Goal: Answer question/provide support: Share knowledge or assist other users

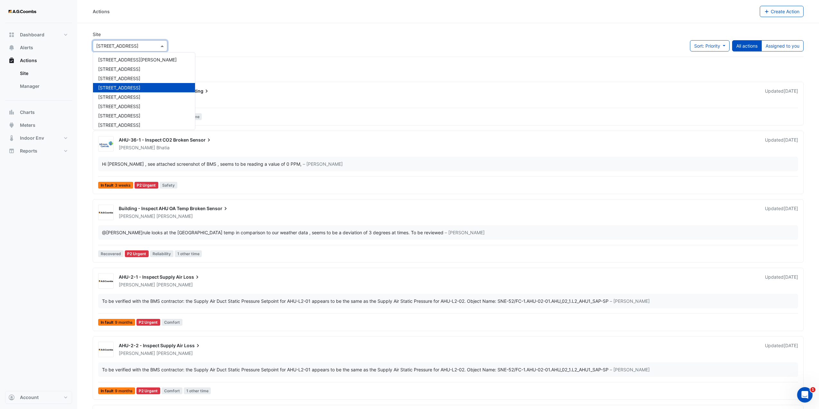
click at [162, 47] on span at bounding box center [163, 45] width 8 height 7
click at [125, 125] on span "570 Bourke Street" at bounding box center [119, 124] width 42 height 5
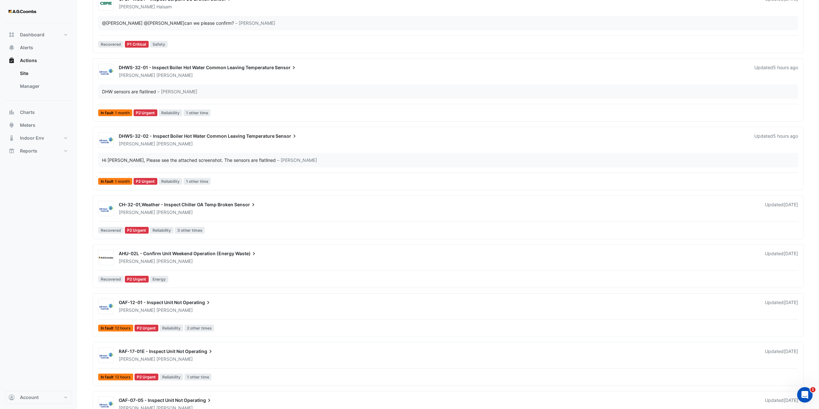
scroll to position [161, 0]
click at [232, 258] on div "Brendan Sadler" at bounding box center [438, 261] width 640 height 6
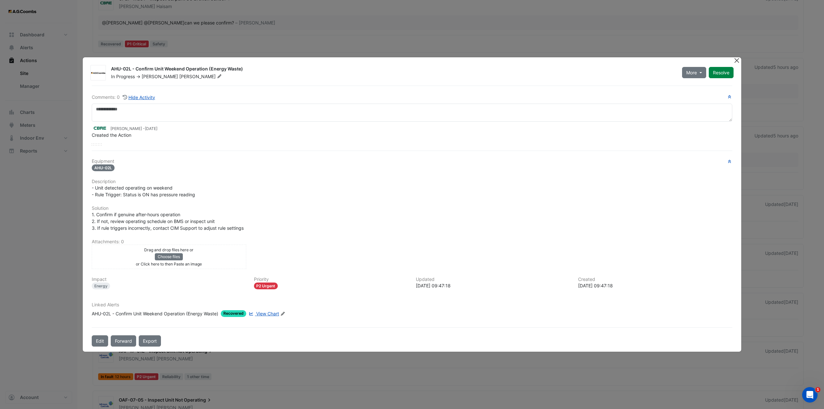
click at [736, 63] on button "Close" at bounding box center [736, 60] width 7 height 7
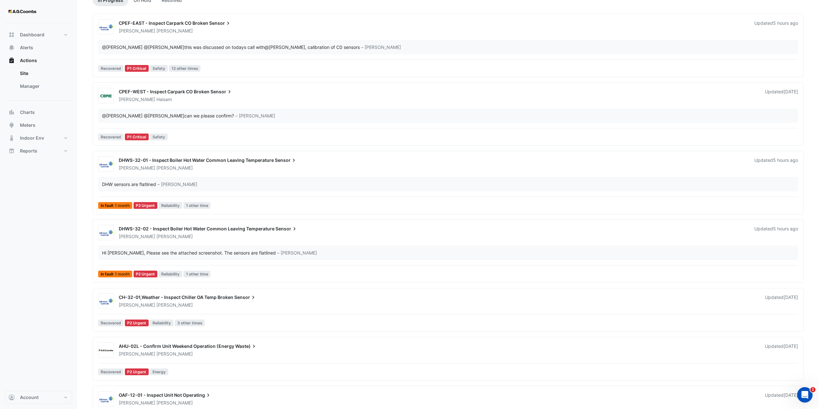
scroll to position [129, 0]
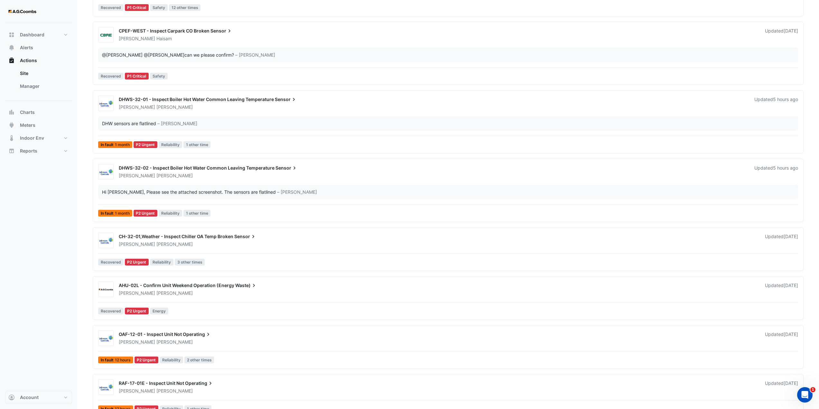
click at [202, 292] on div "Brendan Sadler" at bounding box center [438, 293] width 640 height 6
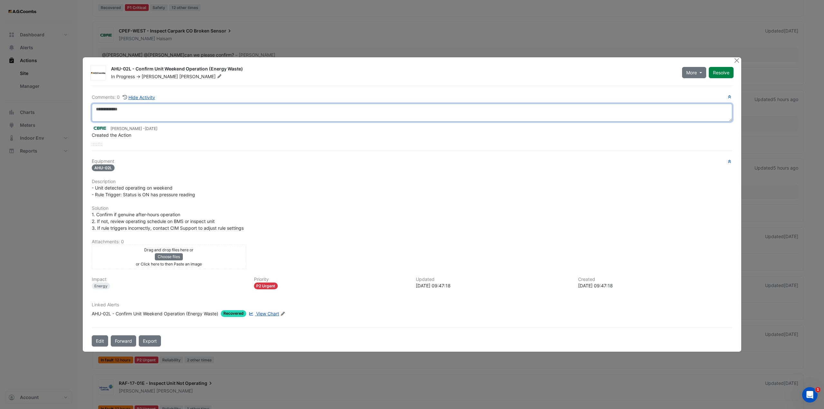
click at [121, 113] on textarea at bounding box center [412, 113] width 640 height 18
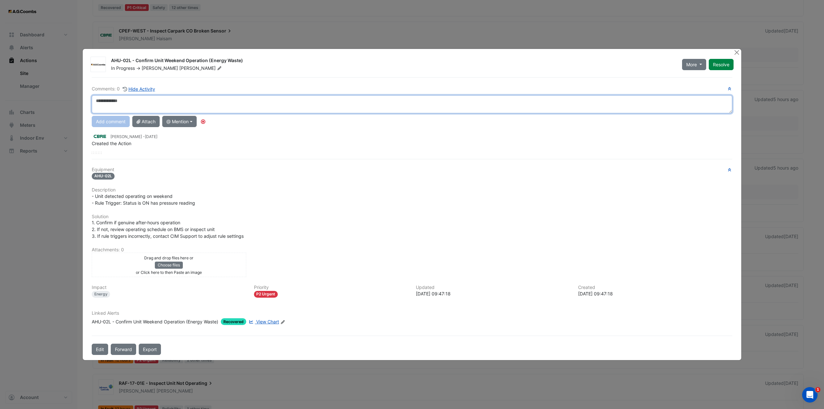
type textarea "*"
type textarea "**********"
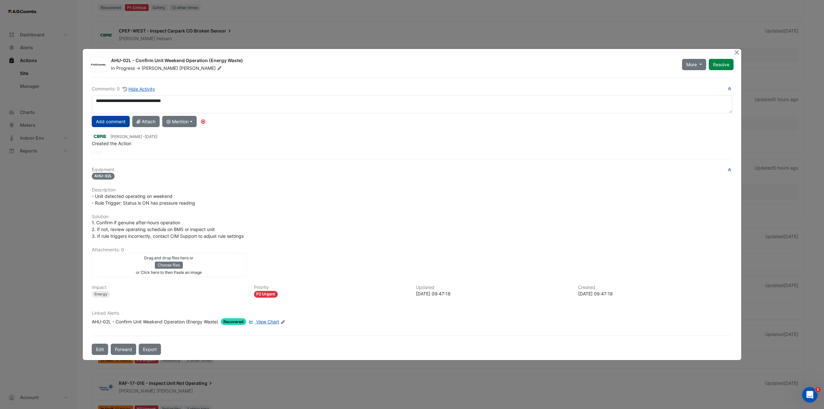
click at [116, 121] on button "Add comment" at bounding box center [111, 121] width 38 height 11
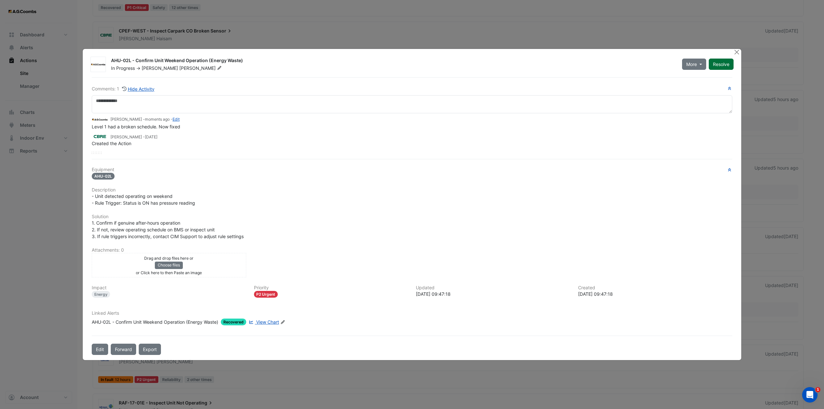
click at [719, 67] on button "Resolve" at bounding box center [721, 64] width 25 height 11
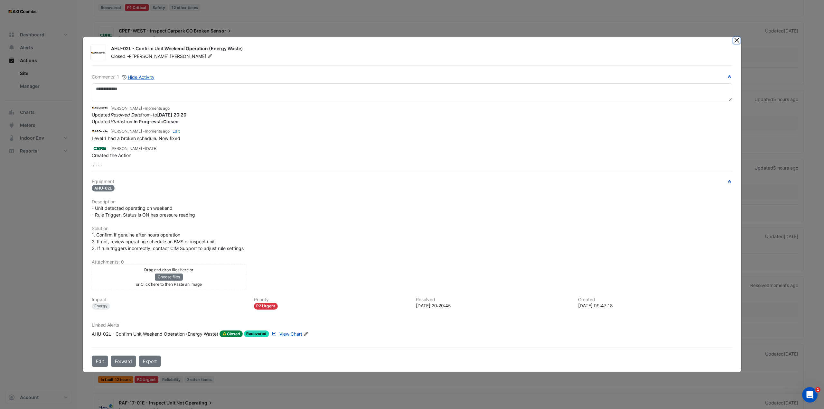
click at [735, 42] on button "Close" at bounding box center [736, 40] width 7 height 7
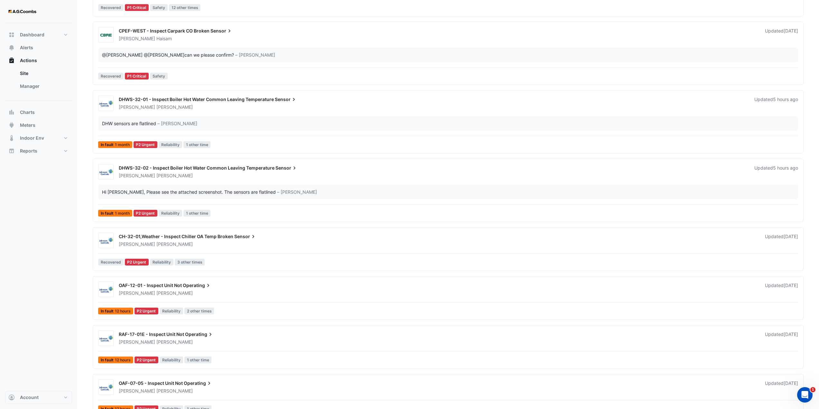
drag, startPoint x: 81, startPoint y: 193, endPoint x: 88, endPoint y: 125, distance: 68.7
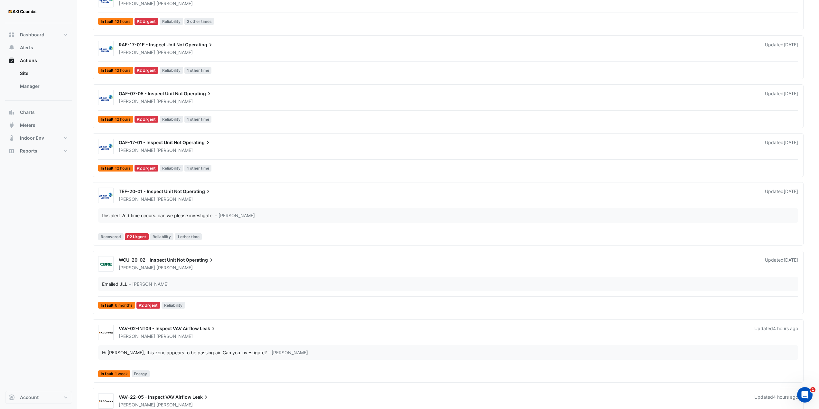
scroll to position [483, 0]
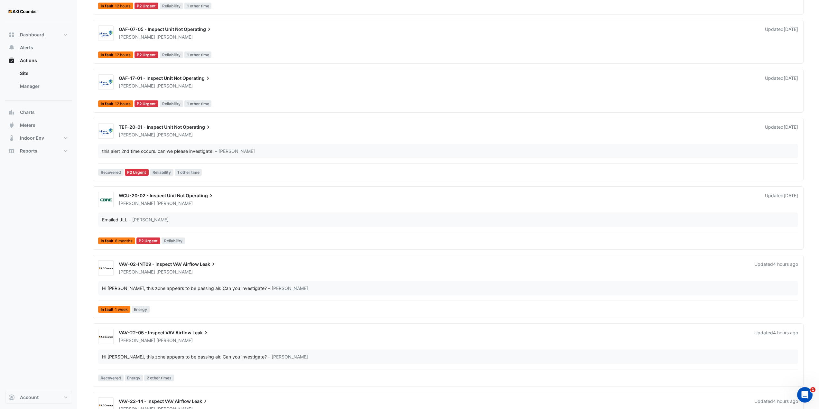
click at [88, 145] on section "Site Select a Site × 570 Bourke Street Sort: Priority Priority Updated All acti…" at bounding box center [448, 151] width 742 height 1223
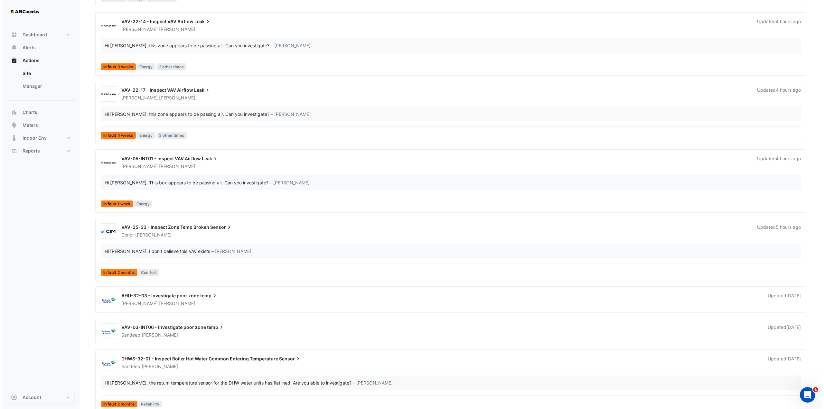
scroll to position [871, 0]
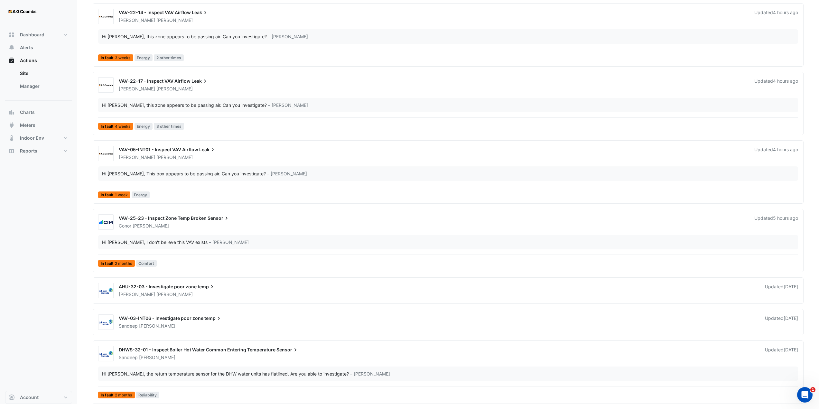
click at [178, 287] on span "AHU-32-03 - Investigate poor zone" at bounding box center [158, 286] width 78 height 5
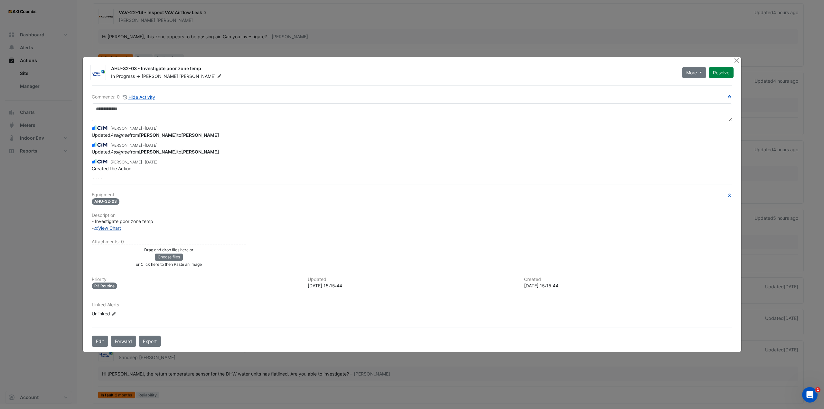
click at [114, 228] on link "View Chart" at bounding box center [107, 227] width 27 height 5
click at [197, 255] on div "Drag and drop files here or Choose files or an Paste image" at bounding box center [168, 256] width 151 height 21
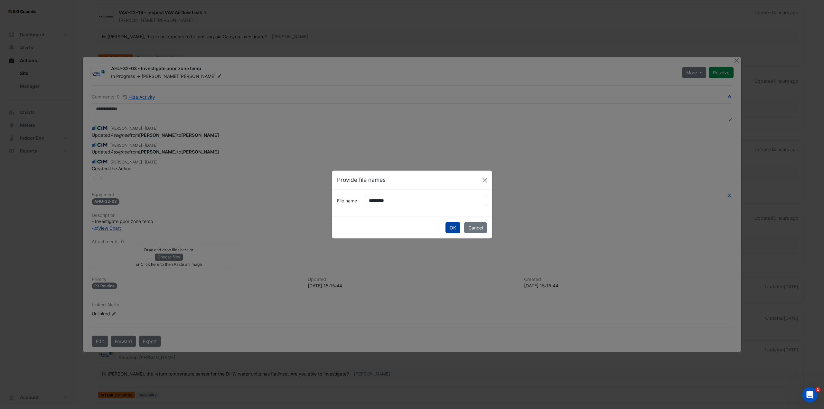
click at [446, 229] on button "OK" at bounding box center [452, 227] width 15 height 11
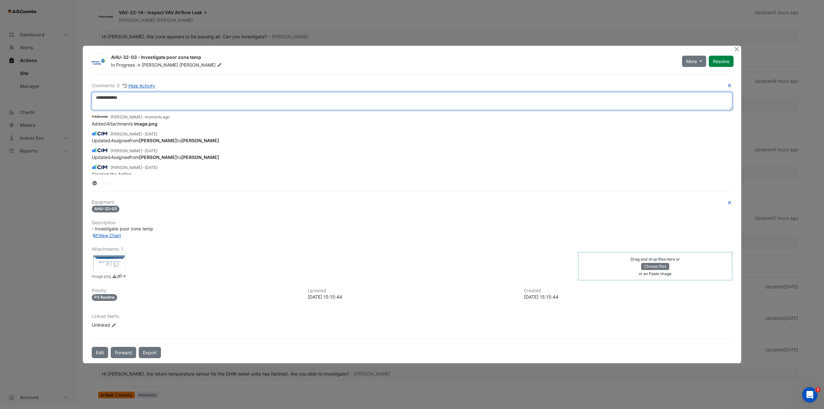
click at [132, 103] on textarea at bounding box center [412, 101] width 640 height 18
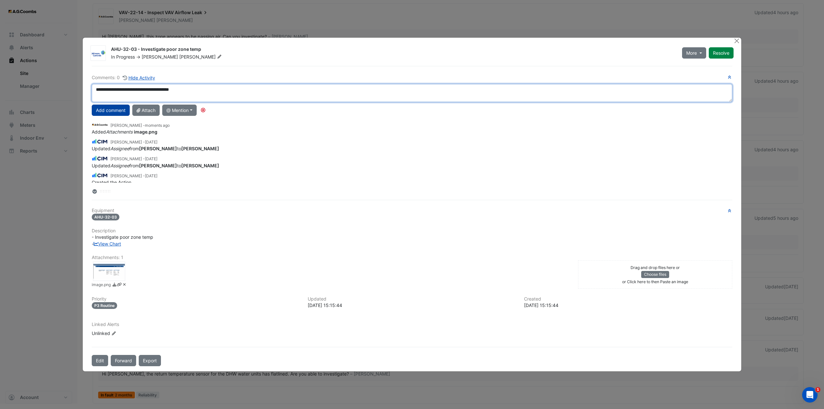
type textarea "**********"
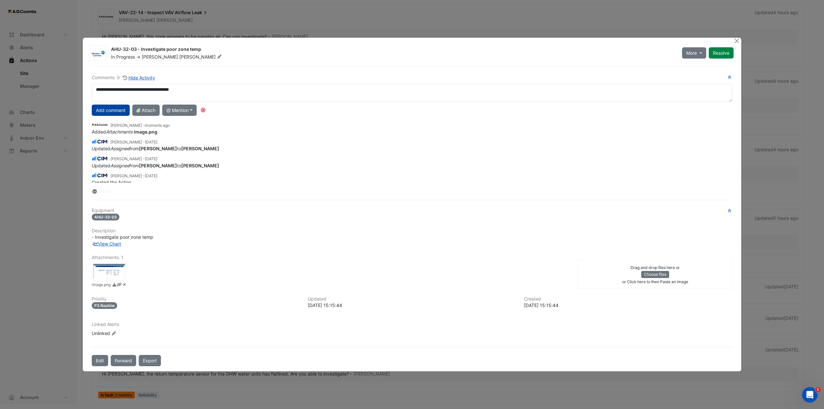
click at [107, 111] on button "Add comment" at bounding box center [111, 110] width 38 height 11
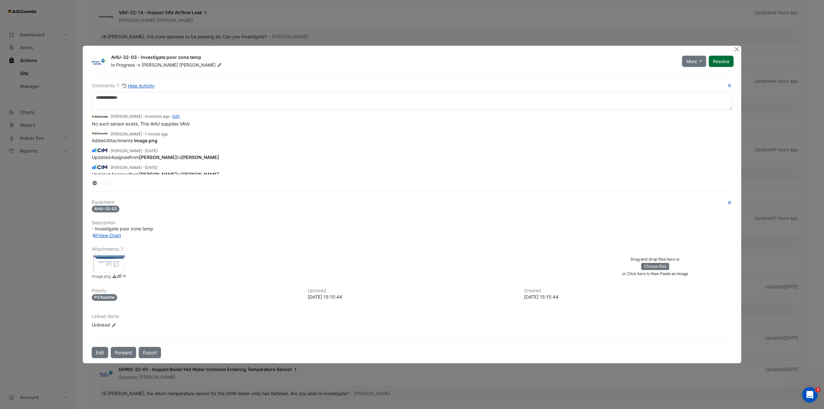
click at [717, 61] on button "Resolve" at bounding box center [721, 61] width 25 height 11
click at [738, 51] on button "Close" at bounding box center [736, 49] width 7 height 7
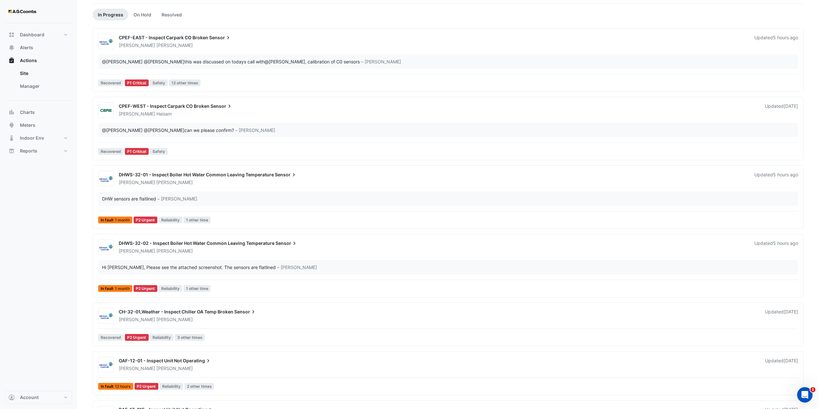
scroll to position [64, 0]
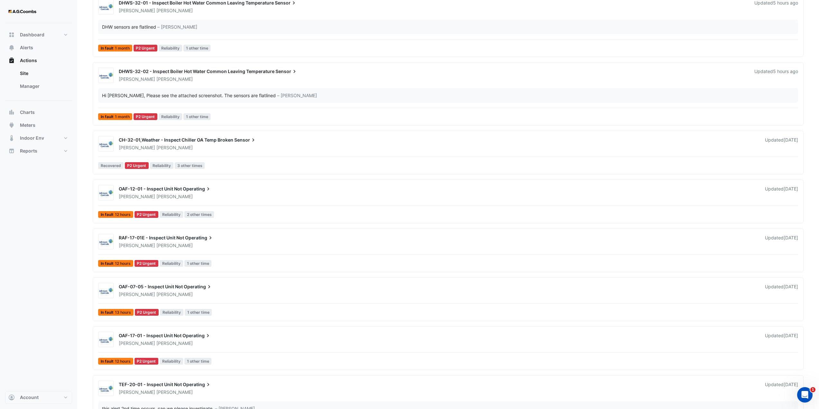
scroll to position [257, 0]
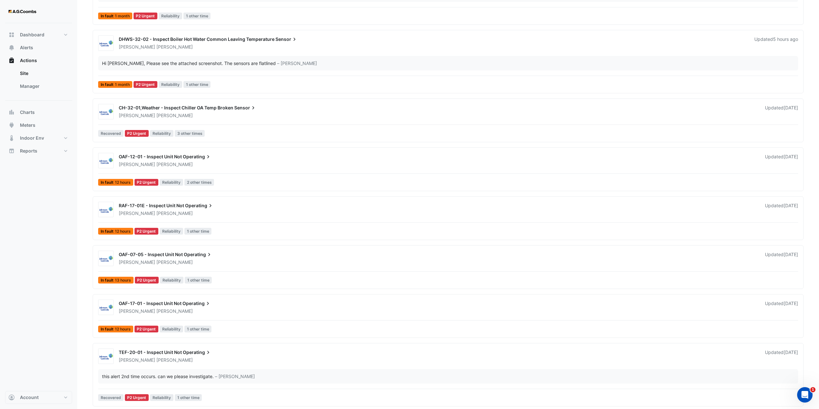
click at [195, 305] on span "Operating" at bounding box center [196, 303] width 29 height 6
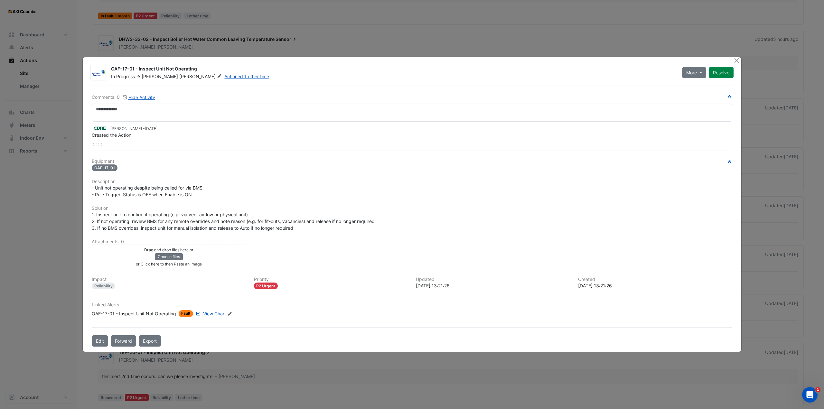
click at [359, 249] on div "Drag and drop files here or Choose files or Click here to then Paste an image u…" at bounding box center [412, 257] width 648 height 24
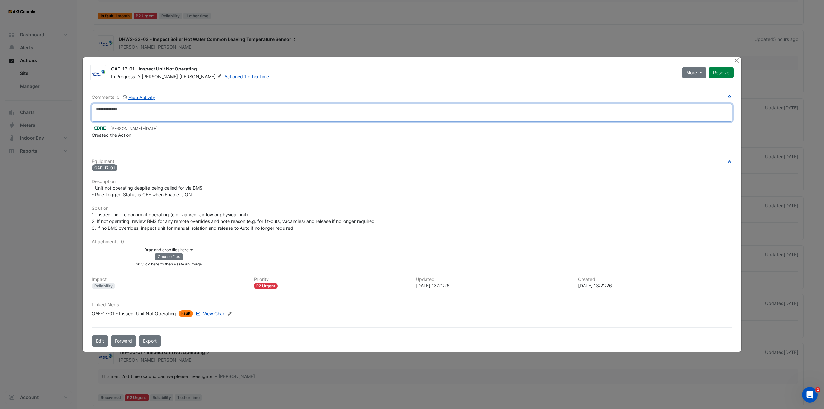
click at [155, 114] on textarea at bounding box center [412, 113] width 640 height 18
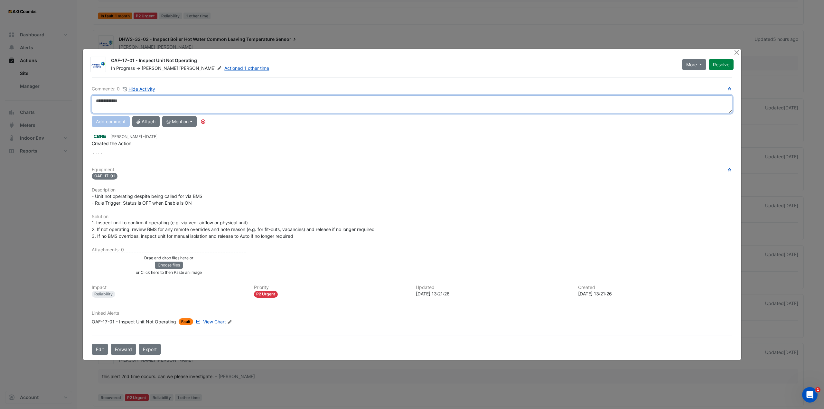
click at [115, 104] on textarea at bounding box center [412, 104] width 640 height 18
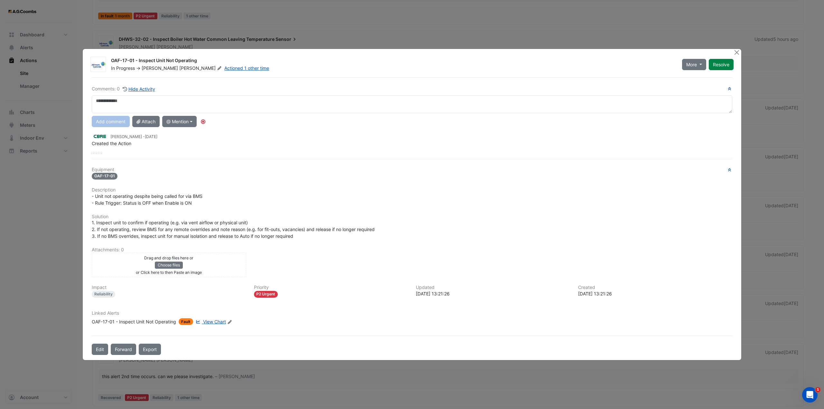
click at [300, 181] on div "Equipment OAF-17-01 Description - Unit not operating despite being called for v…" at bounding box center [412, 248] width 640 height 163
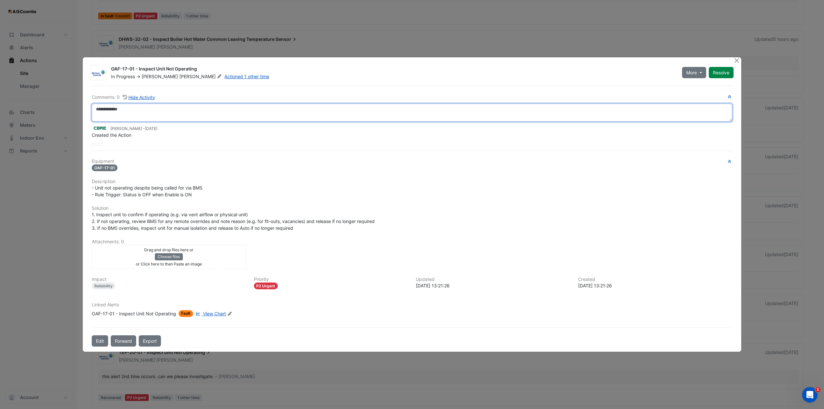
click at [137, 107] on textarea at bounding box center [412, 113] width 640 height 18
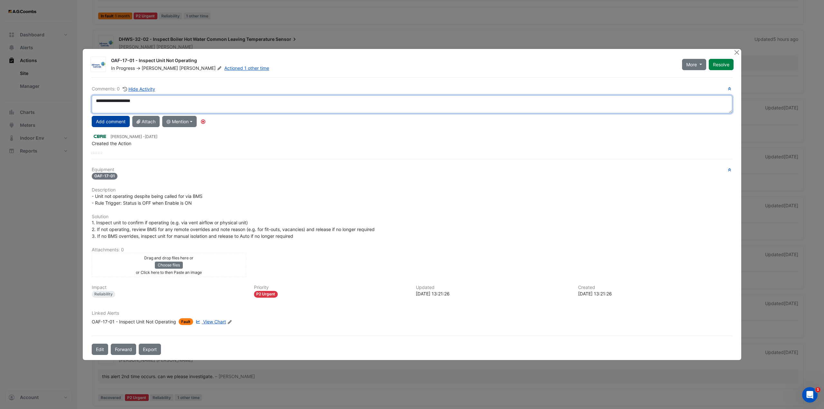
type textarea "**********"
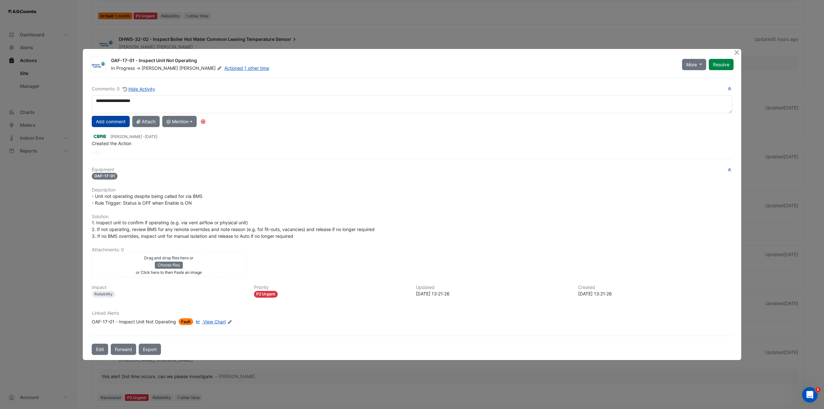
click at [112, 121] on button "Add comment" at bounding box center [111, 121] width 38 height 11
click at [737, 51] on button "Close" at bounding box center [736, 52] width 7 height 7
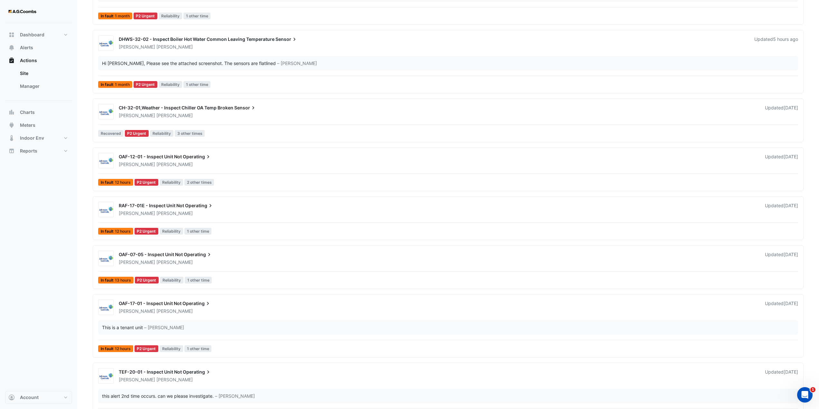
click at [186, 208] on span "Operating" at bounding box center [199, 205] width 29 height 6
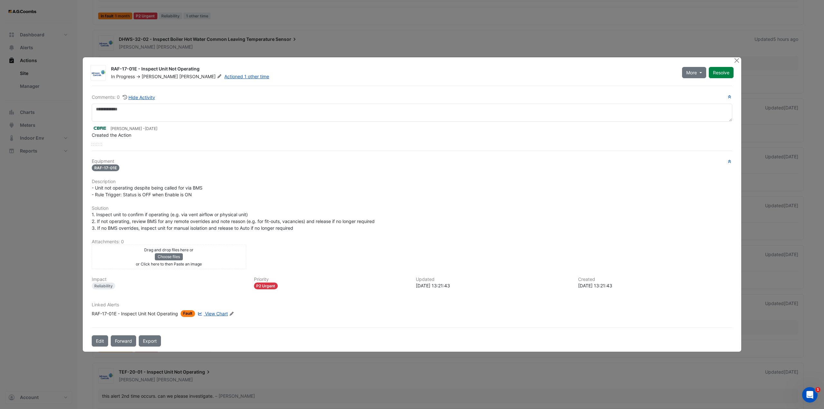
click at [216, 316] on span "View Chart" at bounding box center [216, 313] width 23 height 5
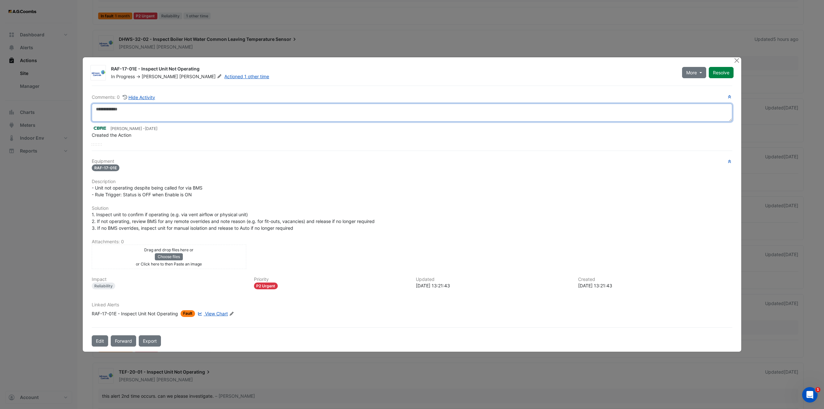
click at [144, 112] on textarea at bounding box center [412, 113] width 640 height 18
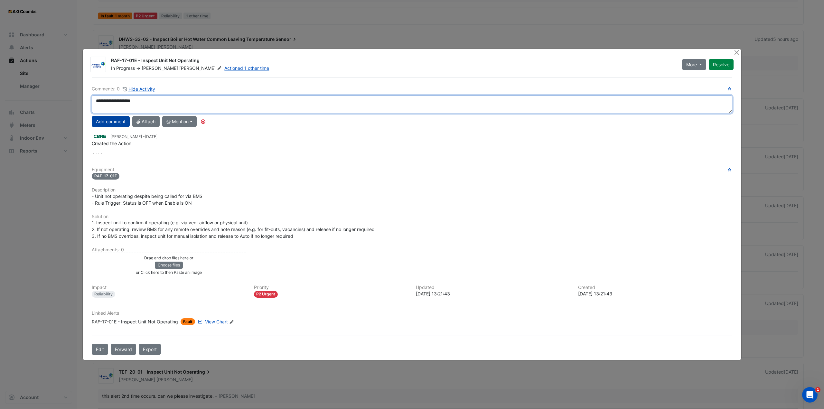
type textarea "**********"
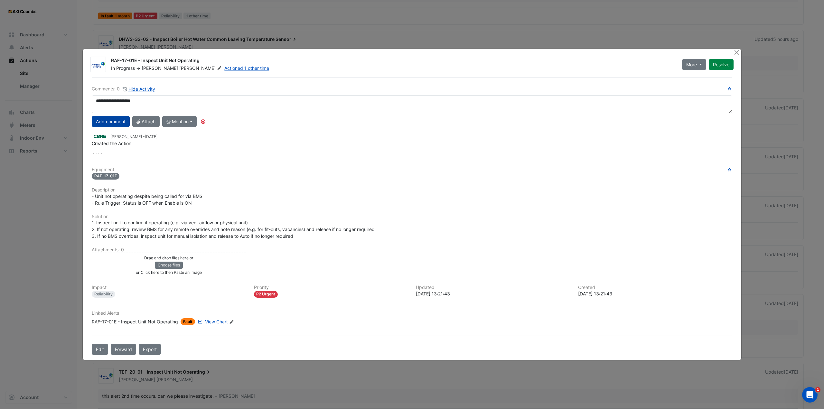
click at [114, 123] on button "Add comment" at bounding box center [111, 121] width 38 height 11
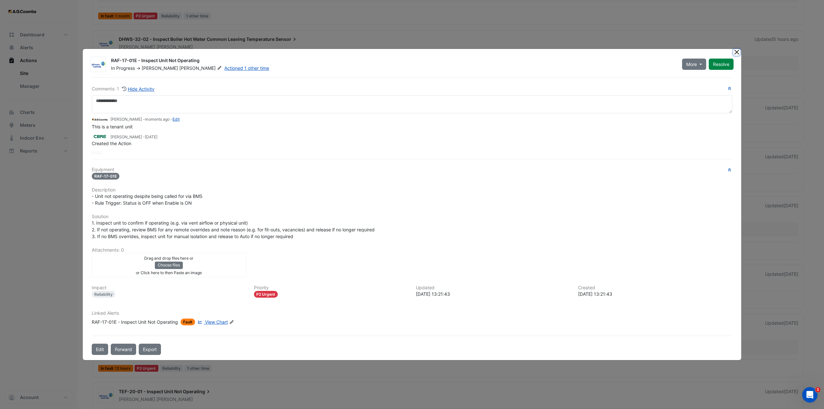
click at [736, 51] on button "Close" at bounding box center [736, 52] width 7 height 7
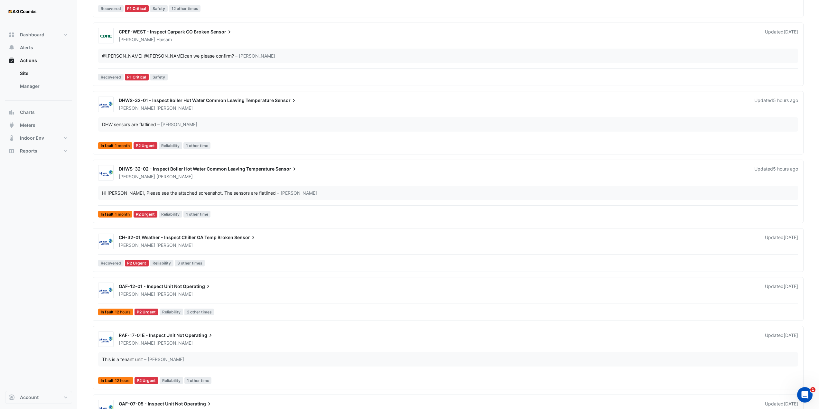
scroll to position [97, 0]
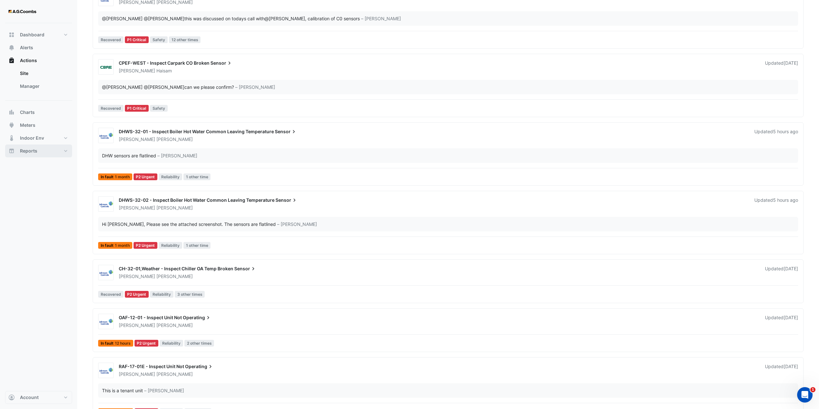
click at [31, 149] on span "Reports" at bounding box center [28, 151] width 17 height 6
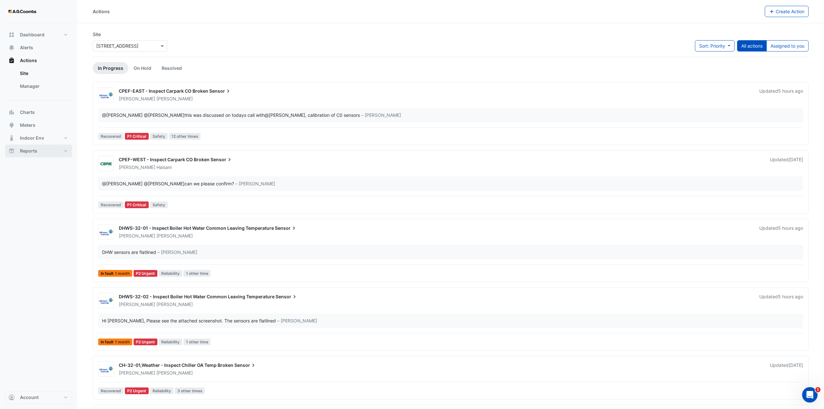
select select "***"
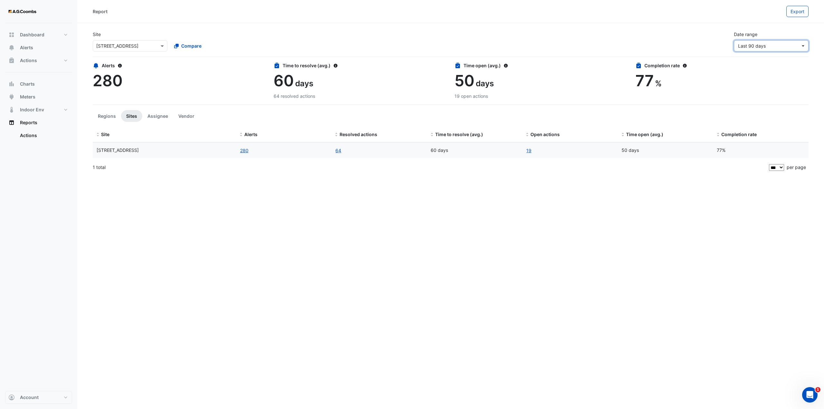
click at [802, 46] on button "Last 90 days" at bounding box center [771, 45] width 75 height 11
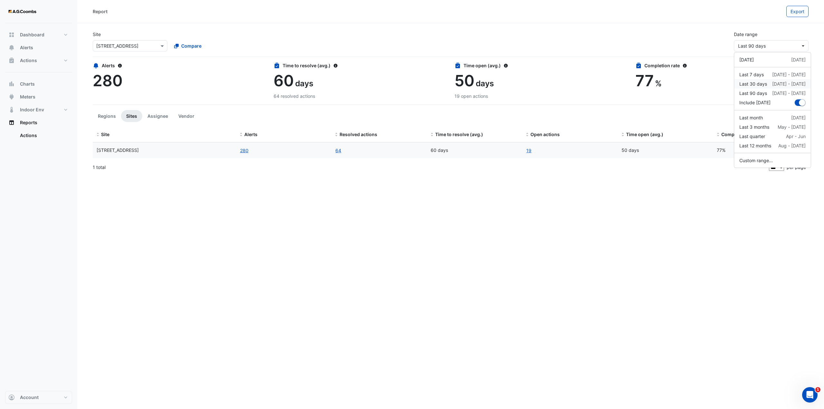
click at [760, 83] on div "Last 30 days" at bounding box center [753, 83] width 28 height 7
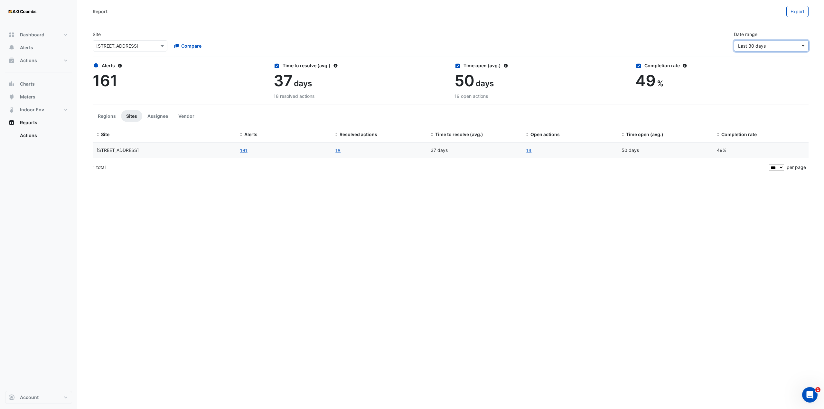
click at [803, 46] on button "Last 30 days" at bounding box center [771, 45] width 75 height 11
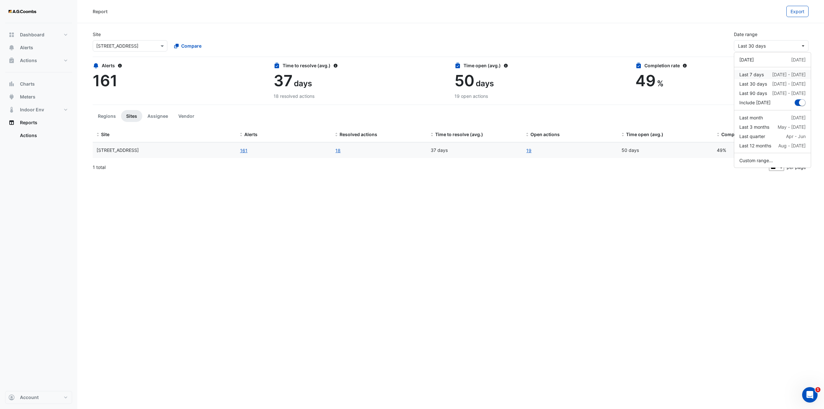
click at [755, 75] on div "Last 7 days" at bounding box center [751, 74] width 24 height 7
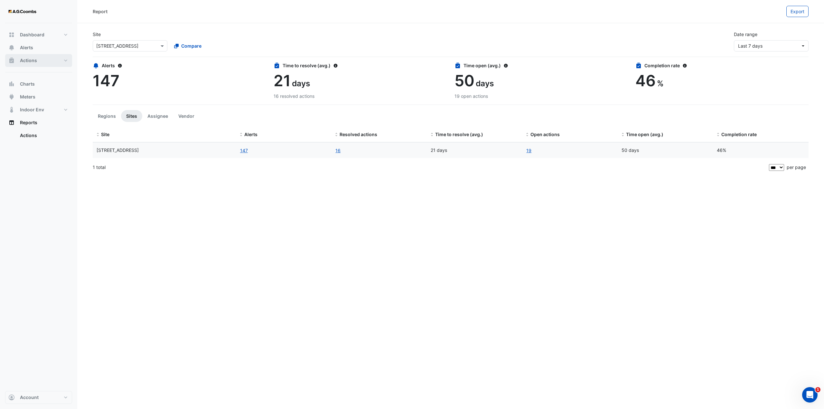
click at [27, 62] on span "Actions" at bounding box center [28, 60] width 17 height 6
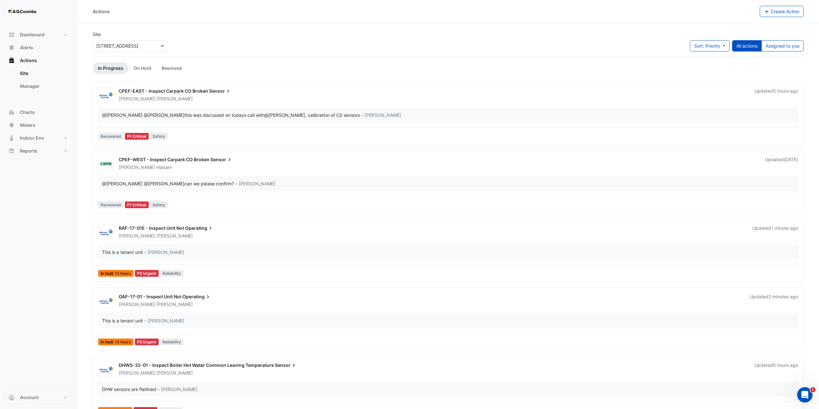
click at [157, 46] on div at bounding box center [130, 45] width 74 height 7
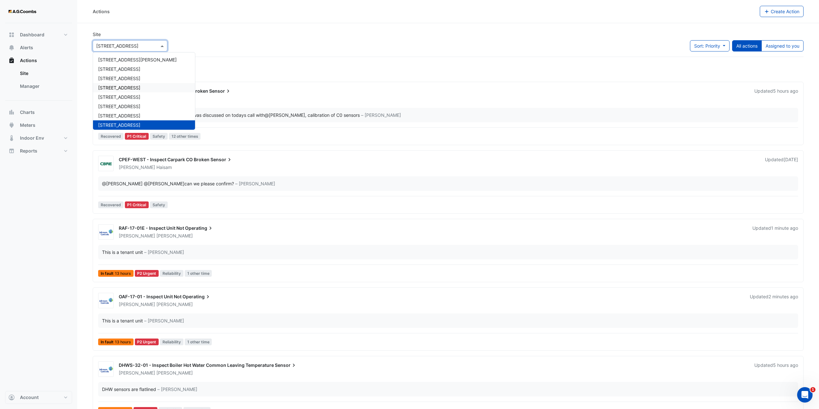
click at [123, 87] on span "242 Exhibition Street" at bounding box center [119, 87] width 42 height 5
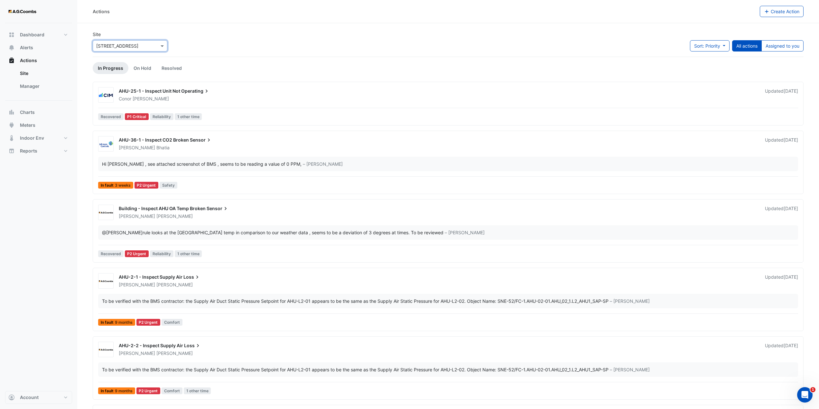
click at [192, 91] on span "Operating" at bounding box center [195, 91] width 29 height 6
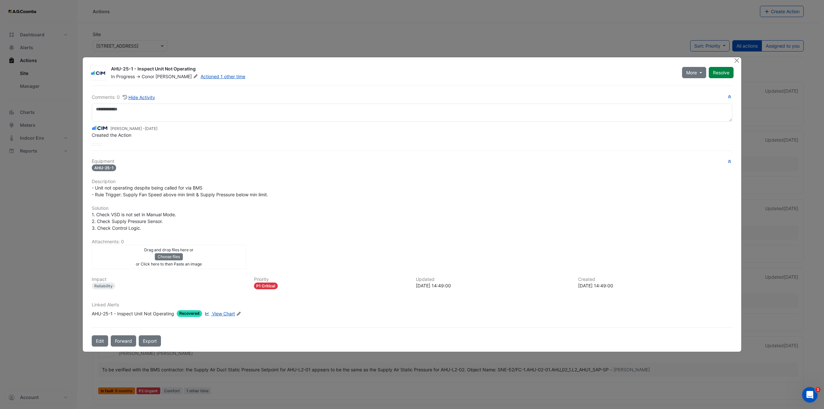
click at [226, 314] on span "View Chart" at bounding box center [223, 313] width 23 height 5
click at [201, 259] on div "Drag and drop files here or Choose files or Click here to then Paste an image" at bounding box center [168, 256] width 151 height 21
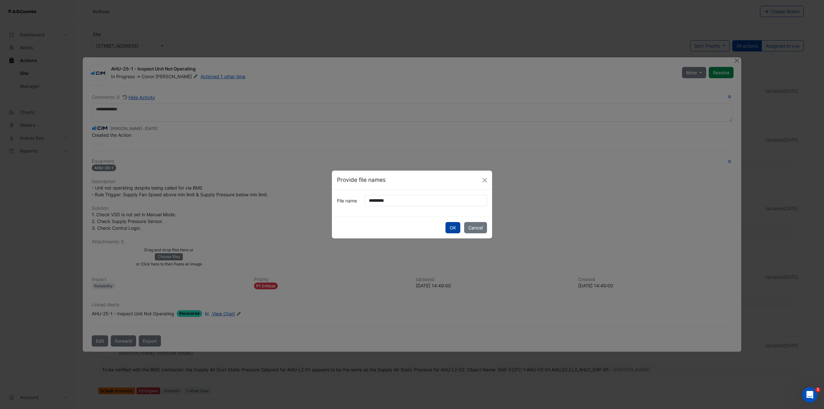
click at [455, 228] on button "OK" at bounding box center [452, 227] width 15 height 11
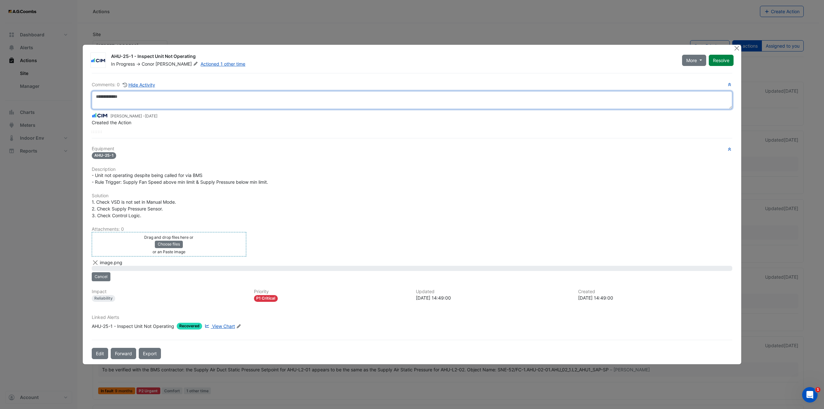
click at [165, 99] on textarea at bounding box center [412, 100] width 640 height 18
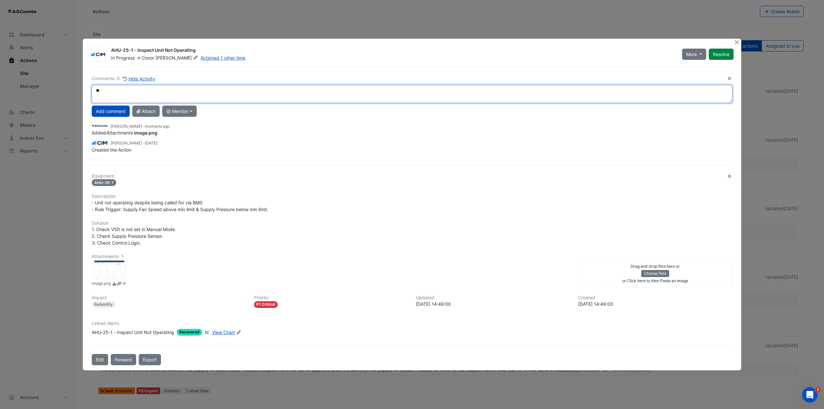
type textarea "*"
type textarea "**********"
click at [114, 111] on button "Add comment" at bounding box center [111, 111] width 38 height 11
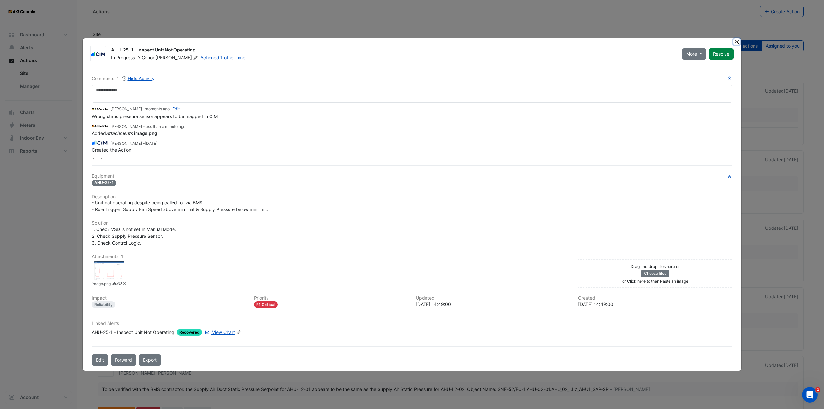
click at [738, 40] on button "Close" at bounding box center [736, 41] width 7 height 7
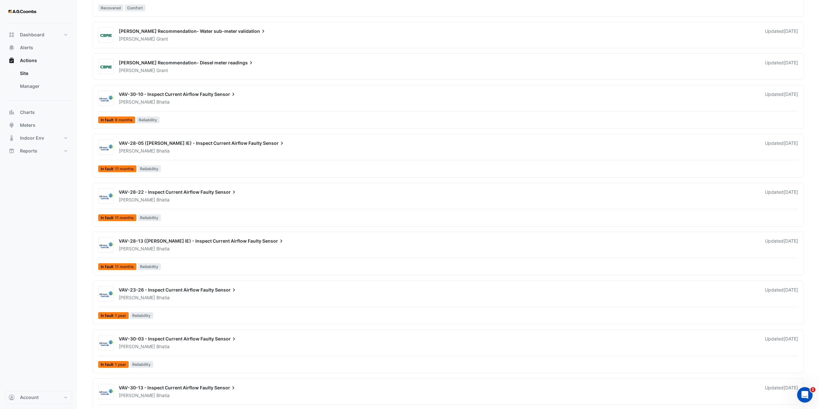
scroll to position [579, 0]
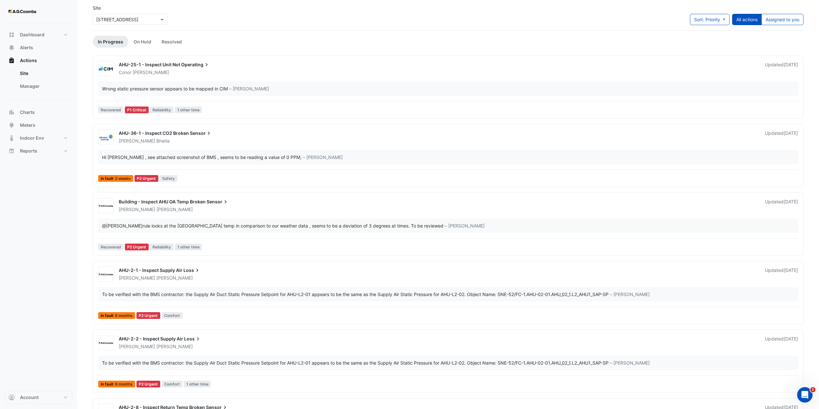
scroll to position [0, 0]
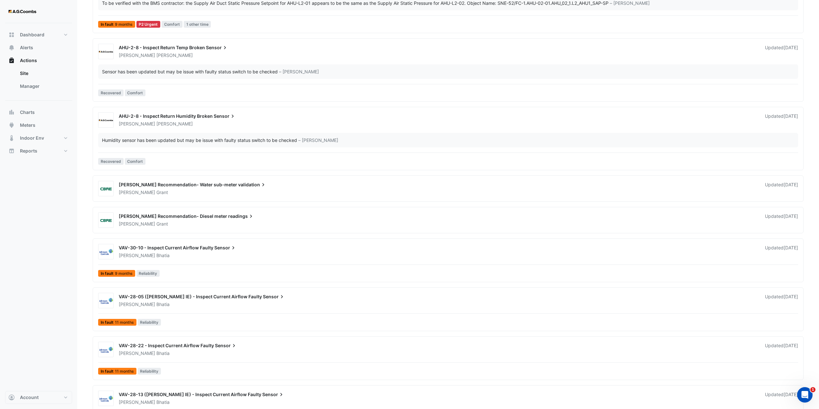
scroll to position [322, 0]
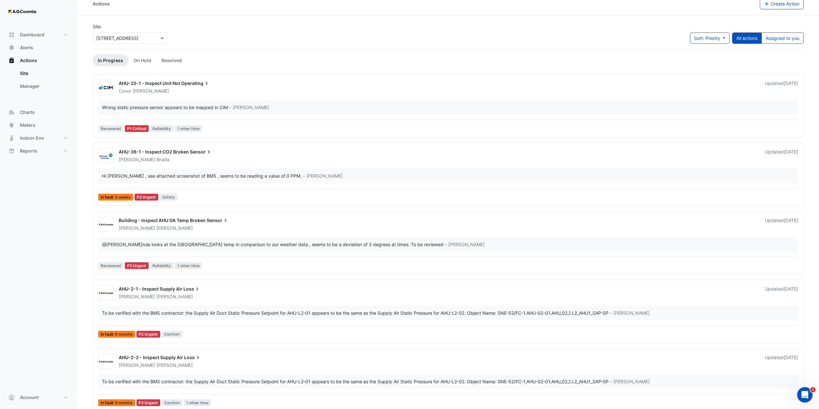
scroll to position [0, 0]
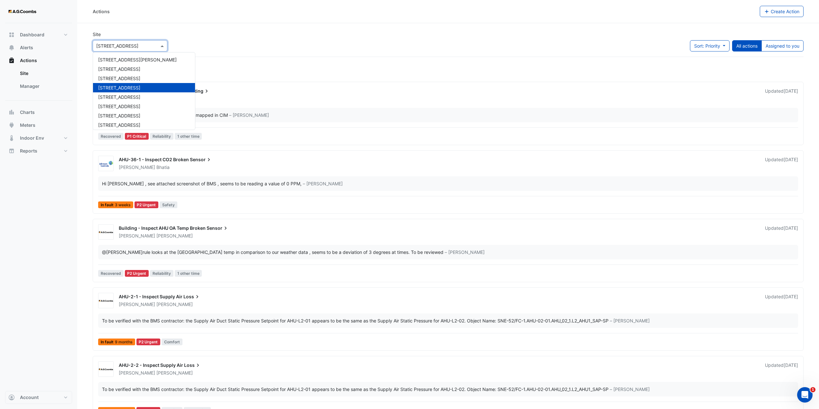
click at [162, 43] on span at bounding box center [163, 45] width 8 height 7
click at [150, 77] on div "150 Lonsdale Street" at bounding box center [144, 78] width 102 height 9
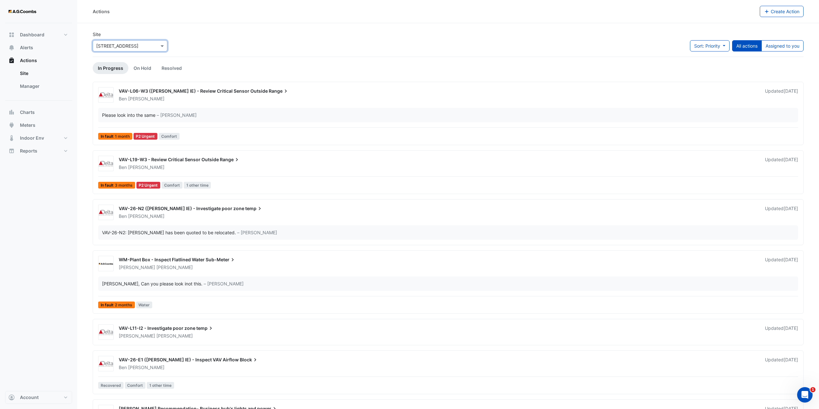
click at [179, 261] on span "WM-Plant Box - Inspect Flatlined Water" at bounding box center [162, 259] width 86 height 5
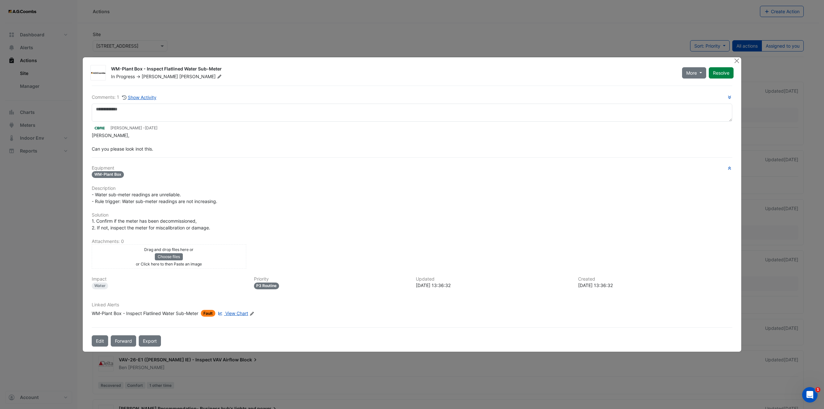
click at [238, 312] on span "View Chart" at bounding box center [236, 313] width 23 height 5
click at [735, 63] on button "Close" at bounding box center [736, 60] width 7 height 7
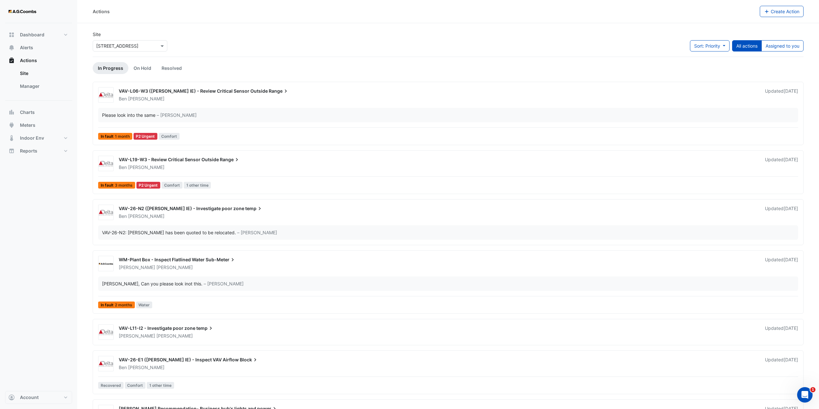
scroll to position [22, 0]
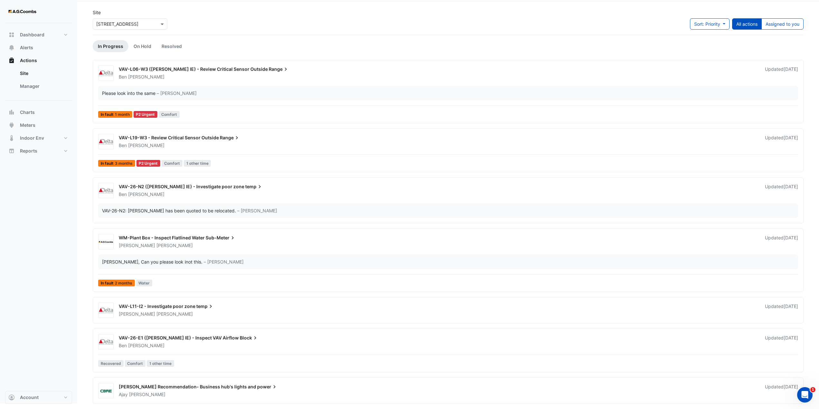
click at [146, 26] on input "text" at bounding box center [123, 24] width 55 height 7
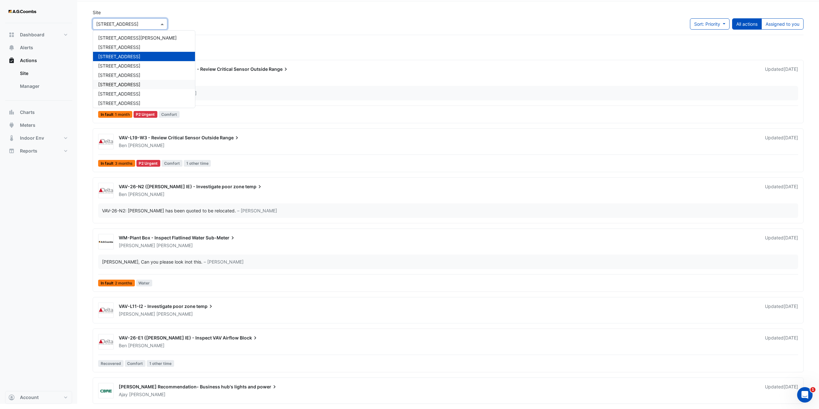
click at [121, 83] on span "[STREET_ADDRESS]" at bounding box center [119, 84] width 42 height 5
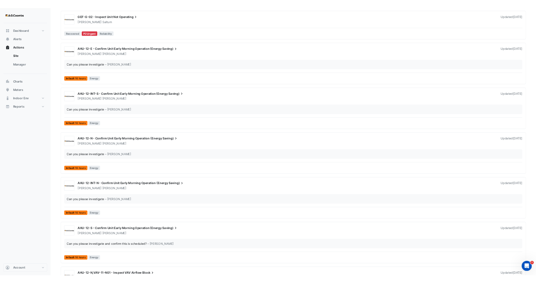
scroll to position [837, 0]
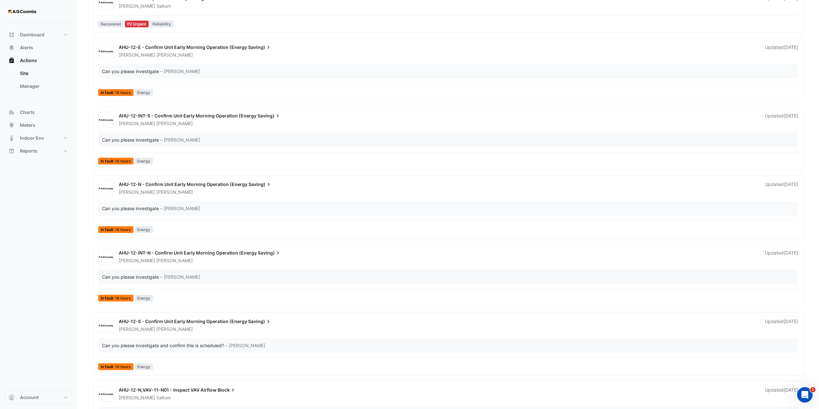
click at [148, 254] on span "AHU-12-INT-N - Confirm Unit Early Morning Operation (Energy" at bounding box center [188, 252] width 138 height 5
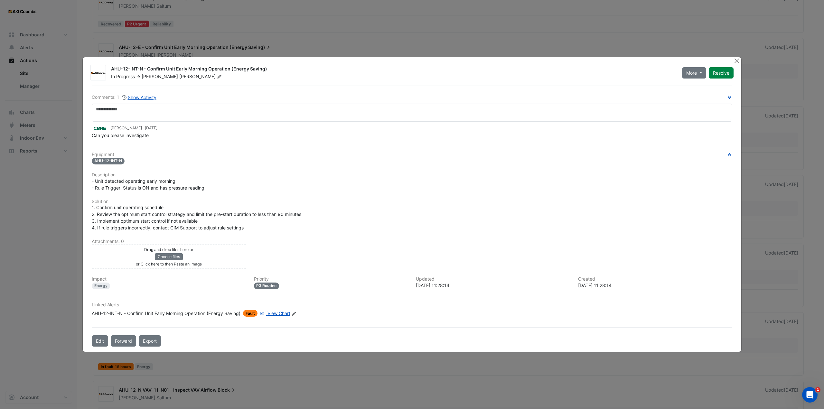
click at [285, 315] on span "View Chart" at bounding box center [278, 313] width 23 height 5
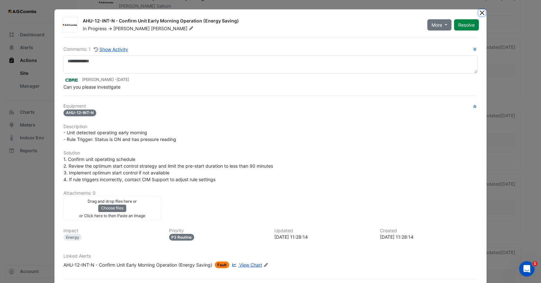
click at [479, 12] on button "Close" at bounding box center [481, 12] width 7 height 7
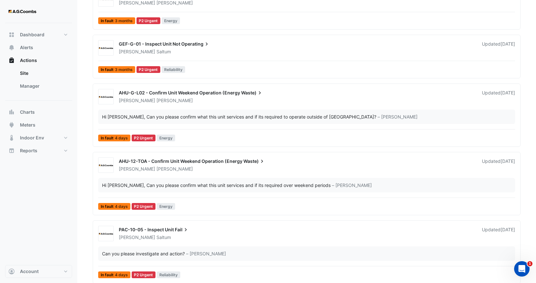
scroll to position [225, 0]
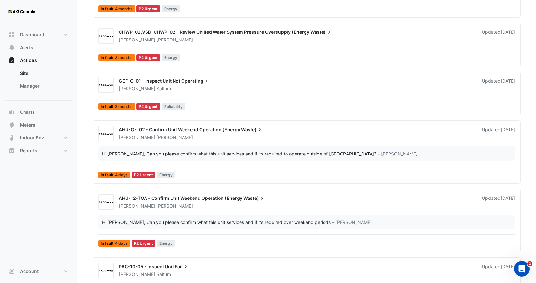
click at [181, 206] on div "Brendan Sadler" at bounding box center [296, 206] width 357 height 6
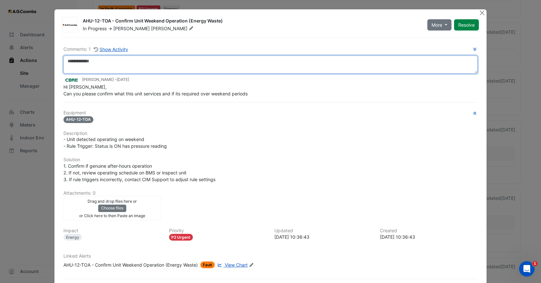
click at [137, 64] on textarea at bounding box center [270, 65] width 414 height 18
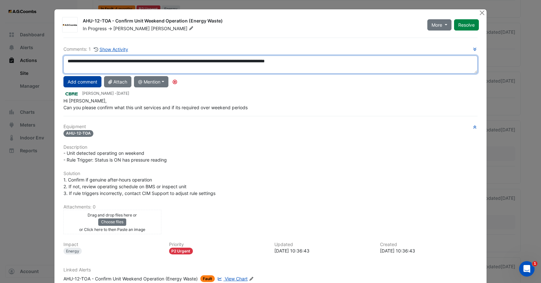
type textarea "**********"
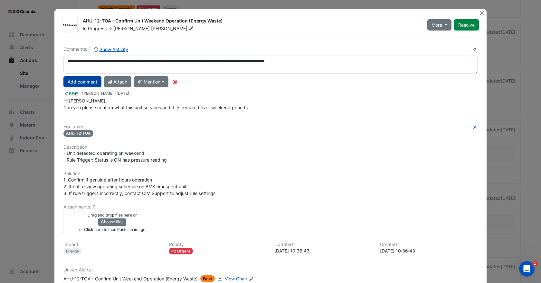
click at [77, 79] on button "Add comment" at bounding box center [82, 81] width 38 height 11
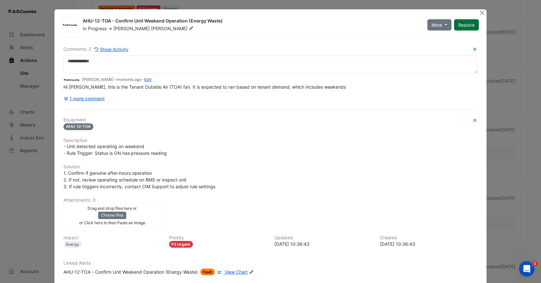
click at [468, 27] on button "Resolve" at bounding box center [466, 24] width 25 height 11
click at [478, 13] on button "Close" at bounding box center [481, 12] width 7 height 7
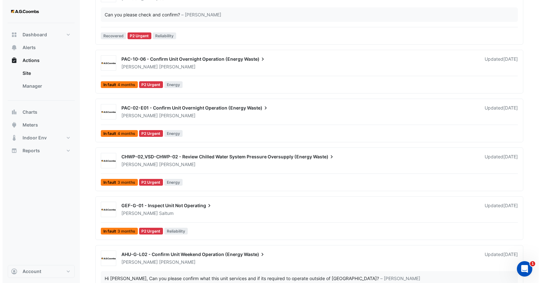
scroll to position [97, 0]
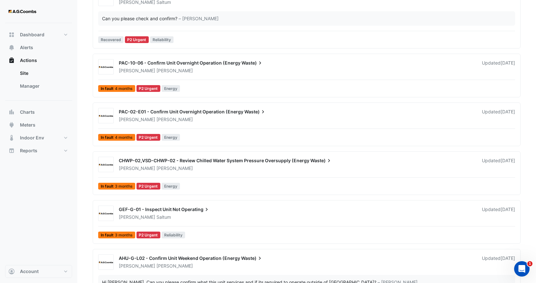
click at [202, 119] on div "Brendan Sadler" at bounding box center [296, 119] width 357 height 6
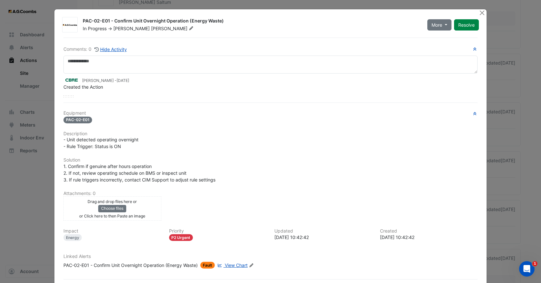
scroll to position [30, 0]
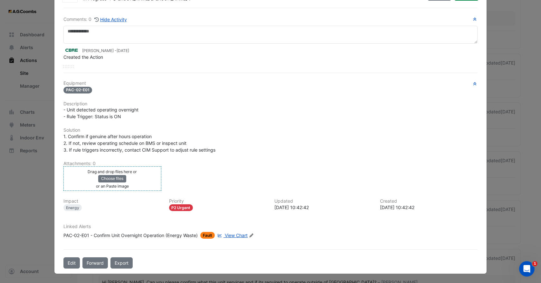
click at [140, 180] on div "Drag and drop files here or Choose files or an Paste image" at bounding box center [112, 178] width 95 height 21
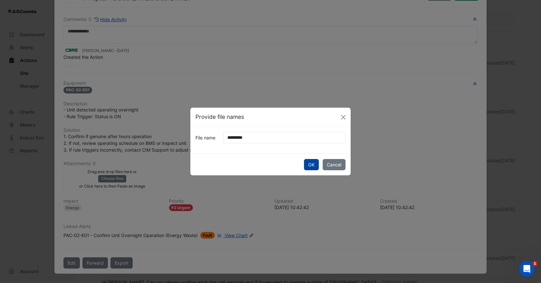
click at [309, 161] on button "OK" at bounding box center [311, 164] width 15 height 11
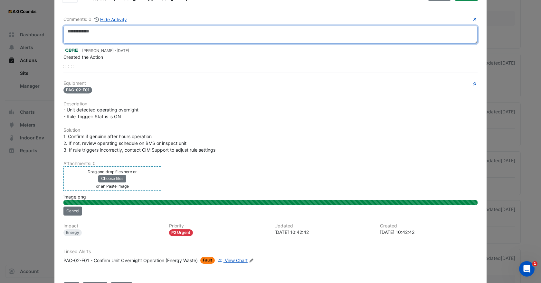
click at [87, 33] on textarea at bounding box center [270, 35] width 414 height 18
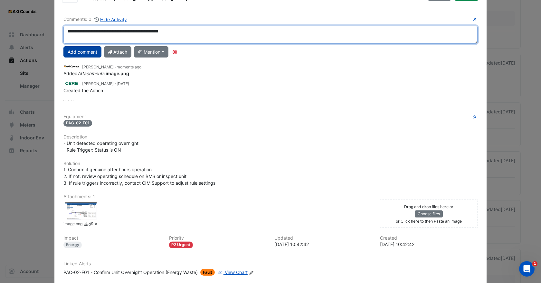
type textarea "**********"
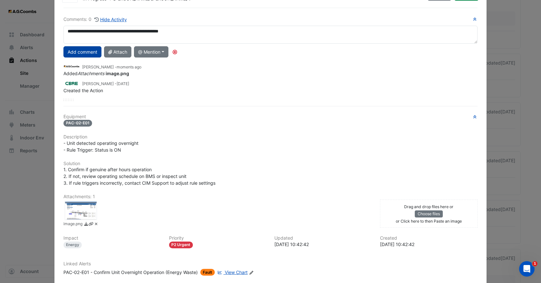
click at [82, 50] on button "Add comment" at bounding box center [82, 51] width 38 height 11
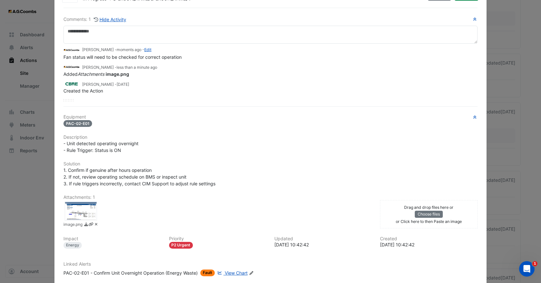
scroll to position [0, 0]
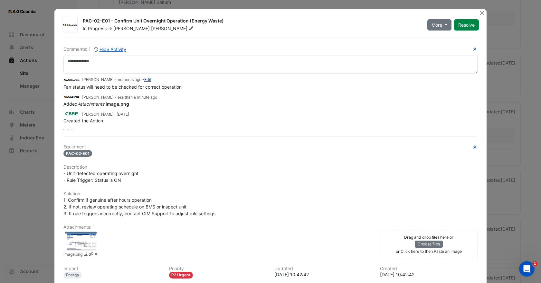
click at [124, 29] on span "Brendan" at bounding box center [131, 28] width 36 height 5
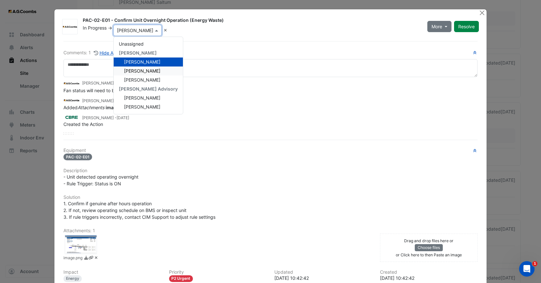
click at [142, 72] on span "Jake Saltum" at bounding box center [142, 70] width 36 height 5
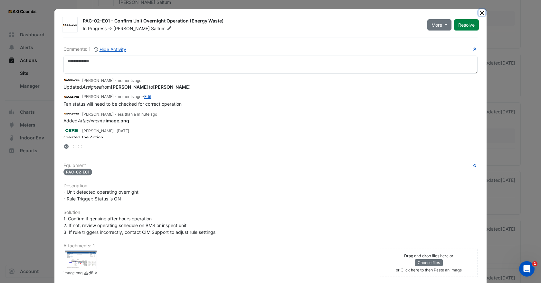
click at [482, 13] on button "Close" at bounding box center [481, 12] width 7 height 7
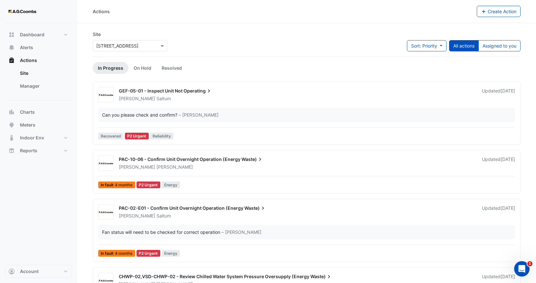
click at [176, 159] on span "PAC-10-06 - Confirm Unit Overnight Operation (Energy" at bounding box center [180, 159] width 122 height 5
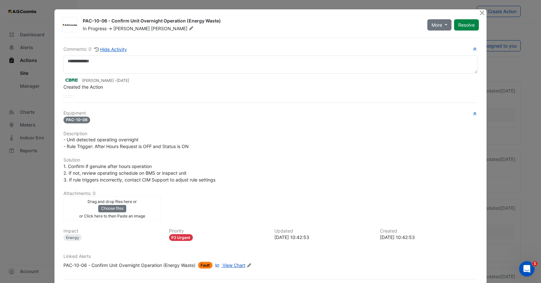
click at [139, 209] on div "Drag and drop files here or Choose files or Click here to then Paste an image" at bounding box center [112, 208] width 95 height 21
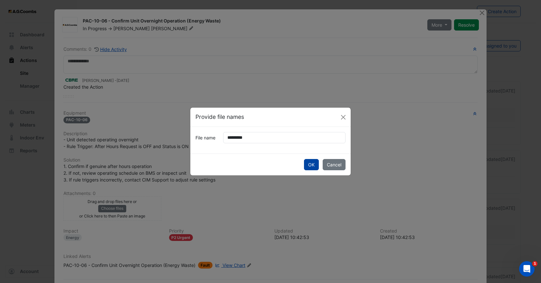
click at [310, 164] on button "OK" at bounding box center [311, 164] width 15 height 11
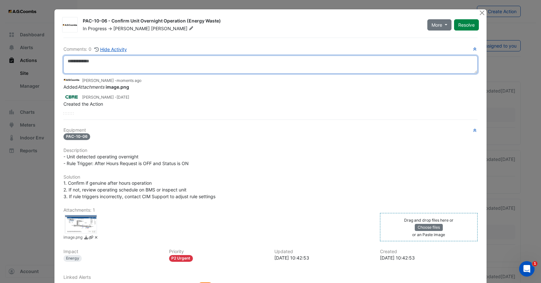
click at [94, 62] on textarea at bounding box center [270, 65] width 414 height 18
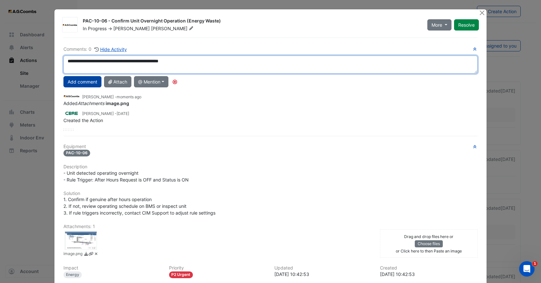
type textarea "**********"
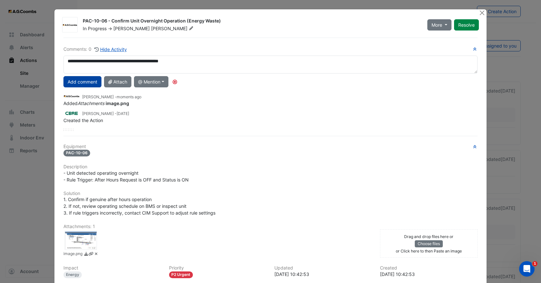
click at [82, 83] on button "Add comment" at bounding box center [82, 81] width 38 height 11
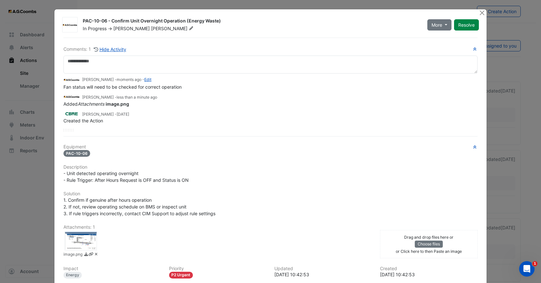
click at [123, 29] on span "Brendan" at bounding box center [131, 28] width 36 height 5
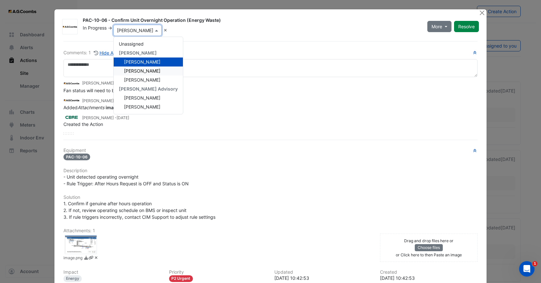
click at [138, 71] on span "Jake Saltum" at bounding box center [142, 70] width 36 height 5
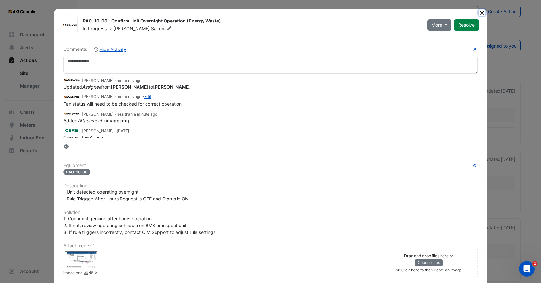
click at [480, 11] on button "Close" at bounding box center [481, 12] width 7 height 7
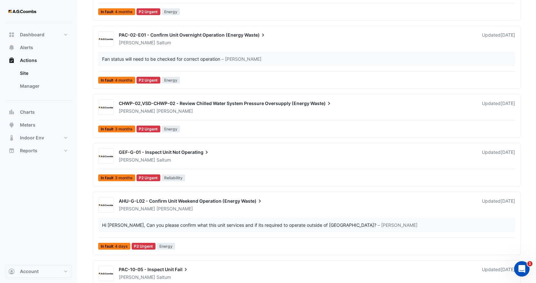
scroll to position [97, 0]
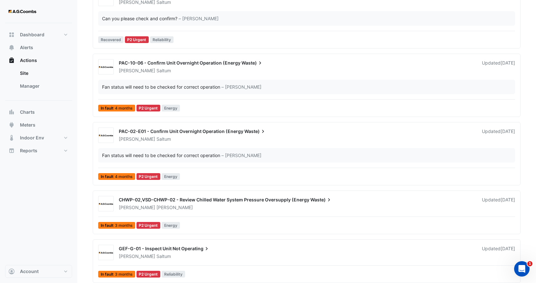
click at [220, 155] on div "Fan status will need to be checked for correct operation" at bounding box center [161, 155] width 118 height 7
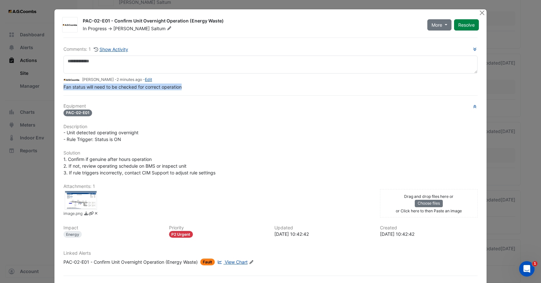
drag, startPoint x: 189, startPoint y: 88, endPoint x: 54, endPoint y: 86, distance: 135.2
click at [54, 86] on div "PAC-02-E01 - Confirm Unit Overnight Operation (Energy Waste) In Progress -> Jak…" at bounding box center [270, 154] width 432 height 291
copy span "Fan status will need to be checked for correct operation"
click at [478, 12] on button "Close" at bounding box center [481, 12] width 7 height 7
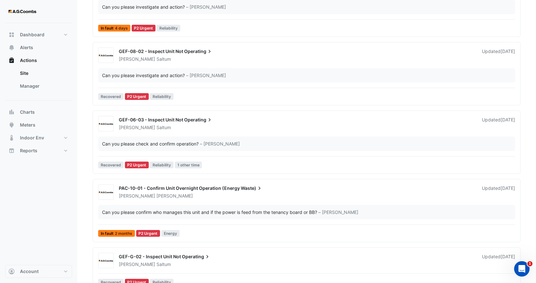
scroll to position [611, 0]
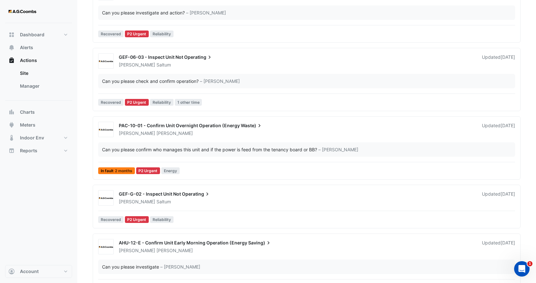
click at [191, 136] on div "Rob Porter" at bounding box center [296, 133] width 357 height 6
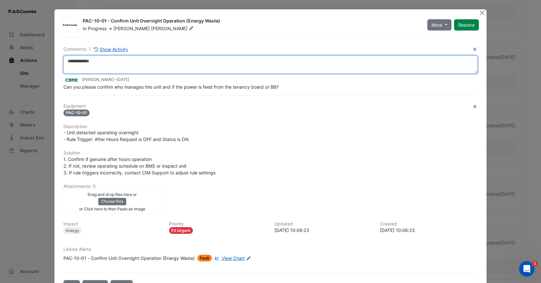
click at [108, 64] on textarea at bounding box center [270, 65] width 414 height 18
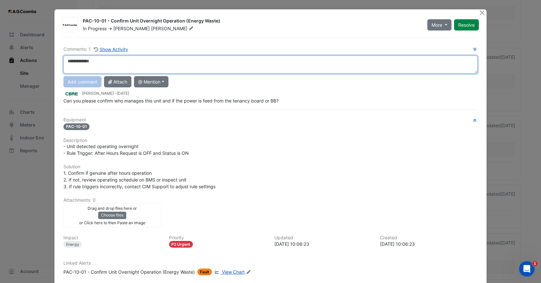
paste textarea "**********"
type textarea "**********"
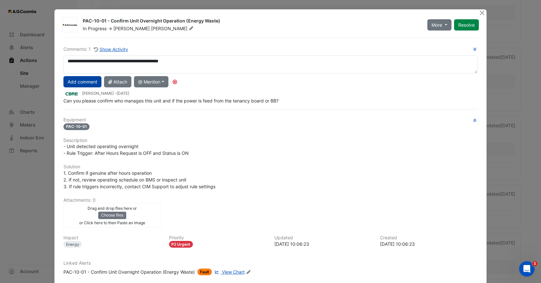
click at [84, 83] on button "Add comment" at bounding box center [82, 81] width 38 height 11
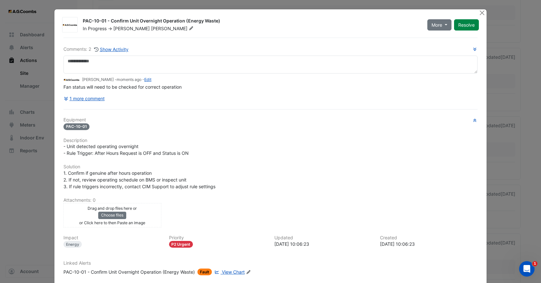
click at [120, 29] on div "Rob Porter" at bounding box center [153, 28] width 81 height 6
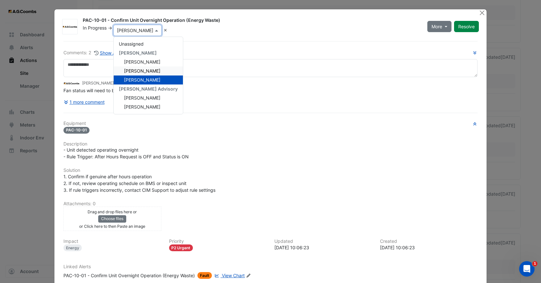
click at [133, 71] on span "Jake Saltum" at bounding box center [142, 70] width 36 height 5
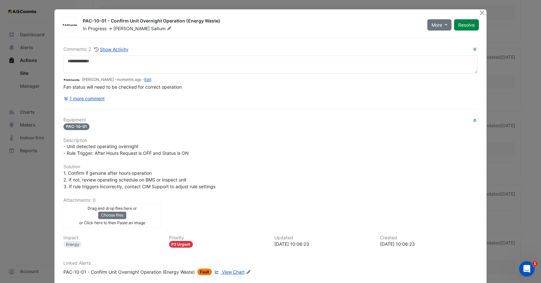
click at [146, 216] on div "Drag and drop files here or Choose files or Click here to then Paste an image" at bounding box center [112, 215] width 95 height 21
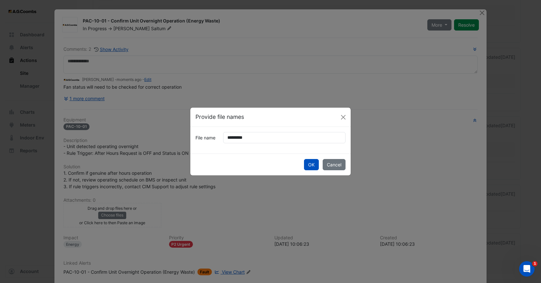
click at [322, 159] on button "Cancel" at bounding box center [333, 164] width 23 height 11
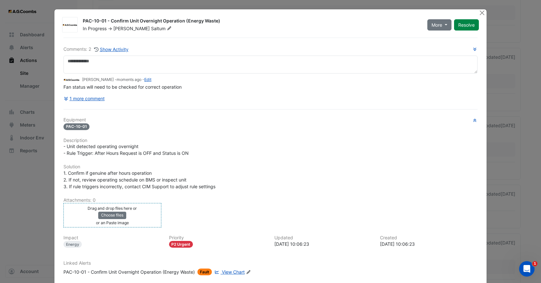
click at [140, 213] on div "Drag and drop files here or Choose files or an Paste image" at bounding box center [112, 215] width 95 height 21
click at [189, 196] on div "Equipment PAC-10-01 Description - Unit detected operating overnight - Rule Trig…" at bounding box center [270, 198] width 414 height 163
click at [148, 213] on div "Drag and drop files here or Choose files or an Paste image" at bounding box center [112, 215] width 95 height 21
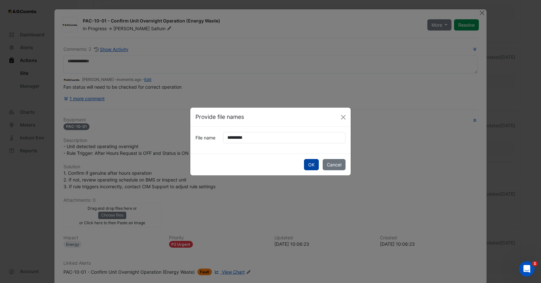
click at [306, 162] on button "OK" at bounding box center [311, 164] width 15 height 11
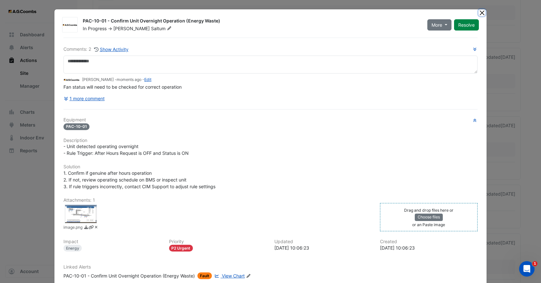
click at [479, 12] on button "Close" at bounding box center [481, 12] width 7 height 7
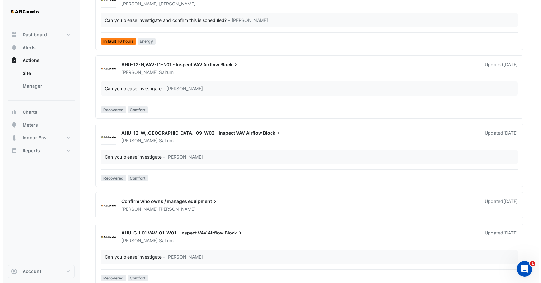
scroll to position [1191, 0]
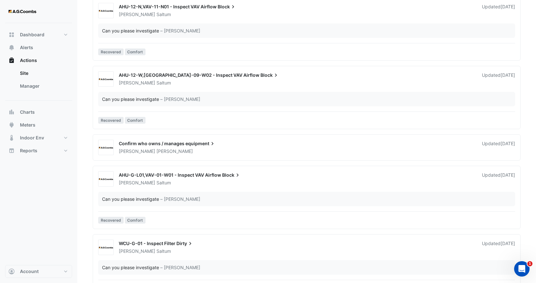
click at [212, 150] on div "Rob Porter" at bounding box center [296, 151] width 357 height 6
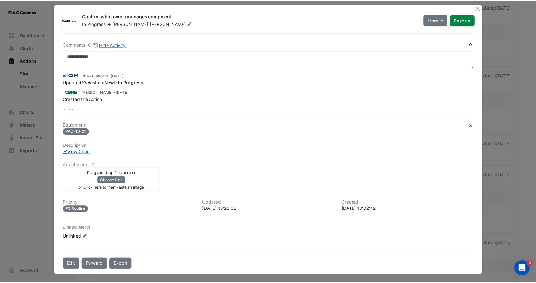
scroll to position [6, 0]
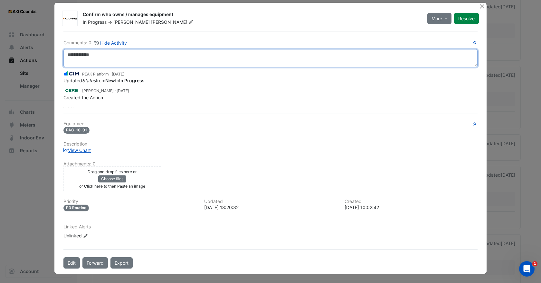
click at [103, 61] on textarea at bounding box center [270, 58] width 414 height 18
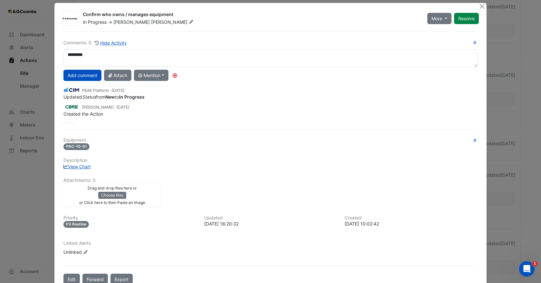
click at [158, 141] on h6 "Equipment" at bounding box center [270, 140] width 414 height 5
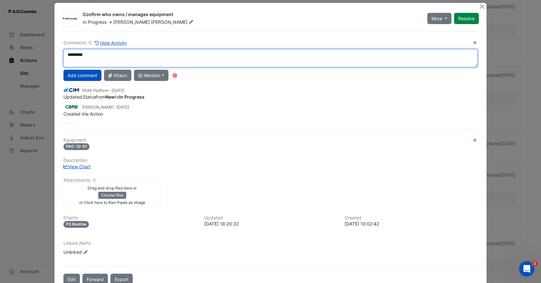
click at [98, 56] on textarea "*********" at bounding box center [270, 58] width 414 height 18
type textarea "**********"
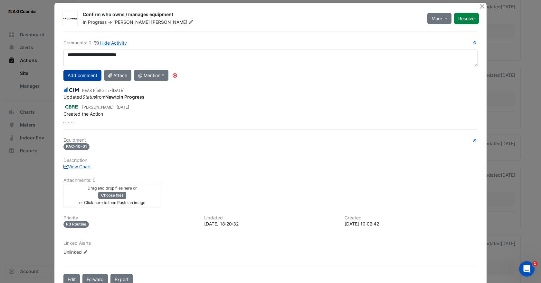
click at [88, 73] on button "Add comment" at bounding box center [82, 75] width 38 height 11
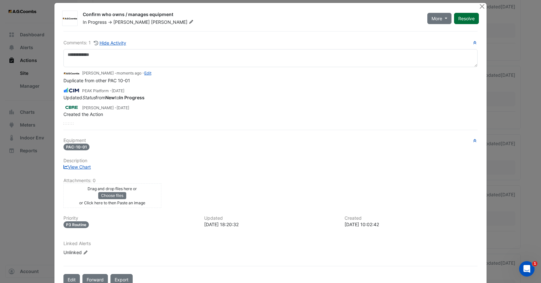
click at [470, 19] on button "Resolve" at bounding box center [466, 18] width 25 height 11
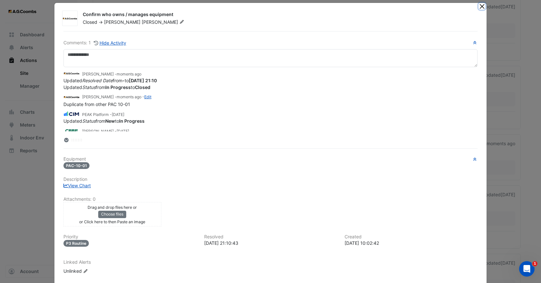
click at [480, 7] on button "Close" at bounding box center [481, 6] width 7 height 7
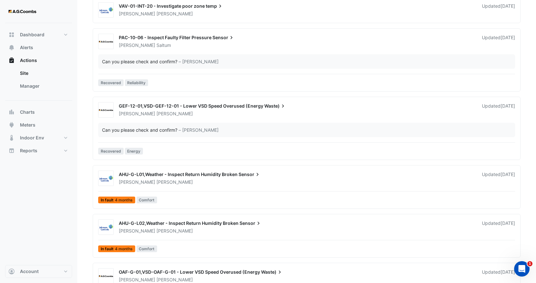
scroll to position [1673, 0]
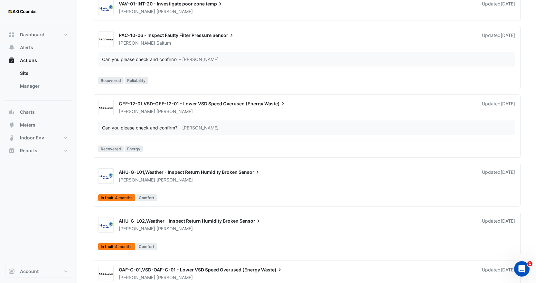
click at [193, 114] on div "Brendan Sadler" at bounding box center [296, 111] width 357 height 6
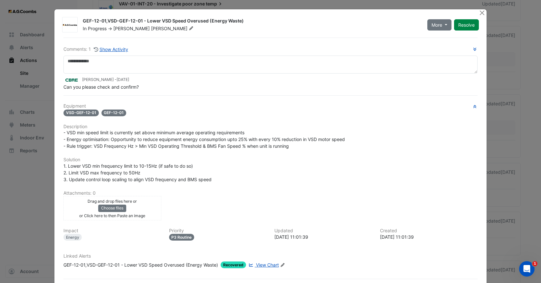
click at [273, 264] on span "View Chart" at bounding box center [267, 265] width 23 height 5
click at [478, 13] on button "Close" at bounding box center [481, 12] width 7 height 7
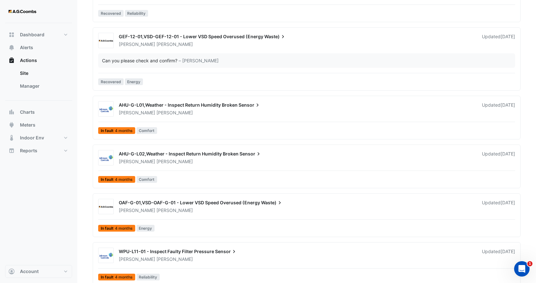
scroll to position [1738, 0]
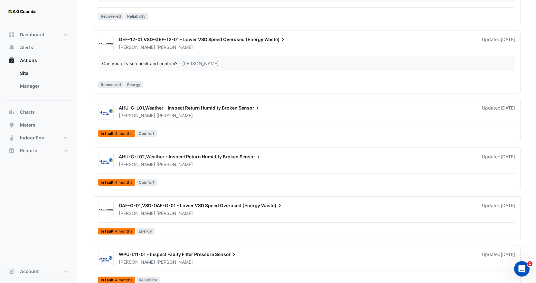
click at [156, 45] on span "Sadler" at bounding box center [174, 47] width 36 height 6
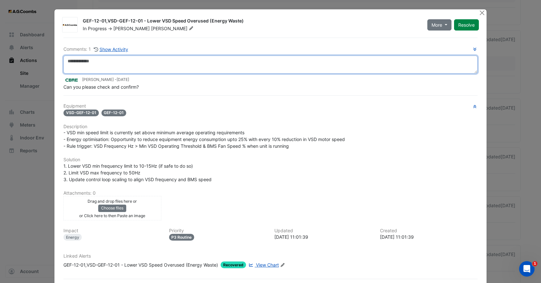
click at [150, 63] on textarea at bounding box center [270, 65] width 414 height 18
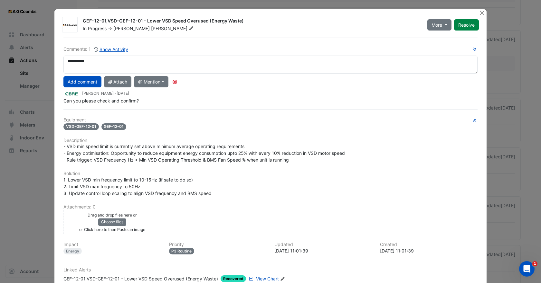
click at [142, 220] on div "Drag and drop files here or Choose files or Click here to then Paste an image" at bounding box center [112, 222] width 95 height 21
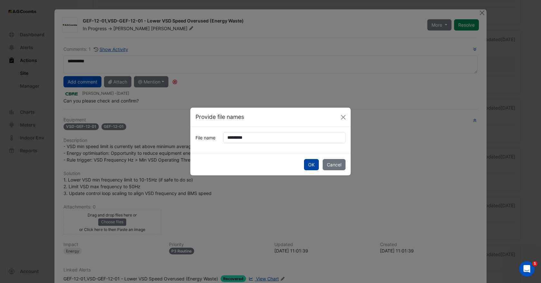
click at [311, 167] on button "OK" at bounding box center [311, 164] width 15 height 11
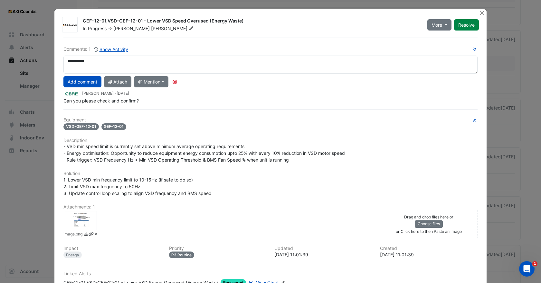
drag, startPoint x: 108, startPoint y: 53, endPoint x: 112, endPoint y: 60, distance: 8.2
click at [109, 56] on div "Comments: 1 Show Activity ********* Add comment Attach @ Mention AG Coombs Bren…" at bounding box center [270, 75] width 414 height 59
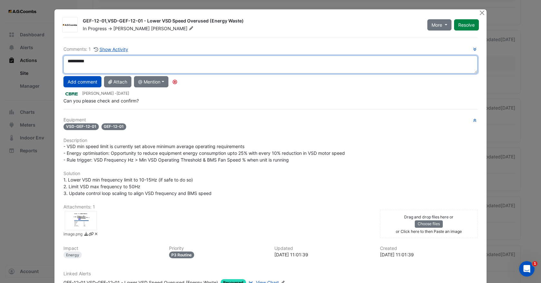
click at [112, 61] on textarea "*********" at bounding box center [270, 65] width 414 height 18
click at [227, 63] on textarea "**********" at bounding box center [270, 65] width 414 height 18
type textarea "**********"
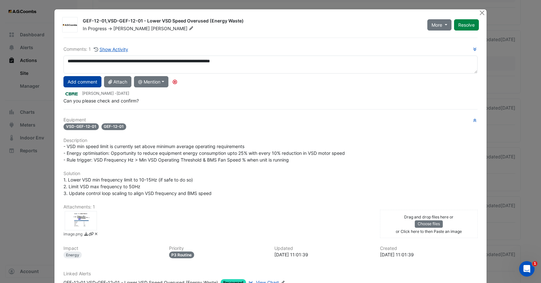
click at [83, 77] on button "Add comment" at bounding box center [82, 81] width 38 height 11
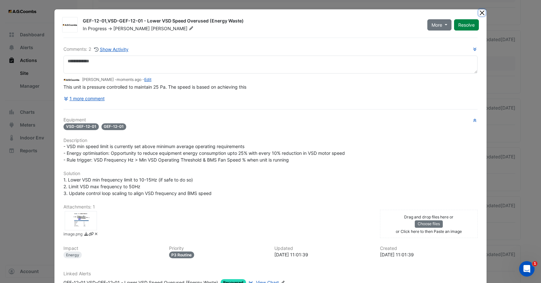
click at [478, 13] on button "Close" at bounding box center [481, 12] width 7 height 7
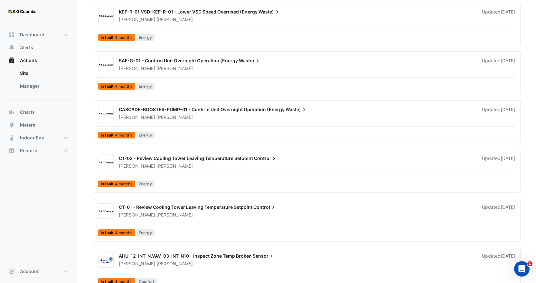
scroll to position [2092, 0]
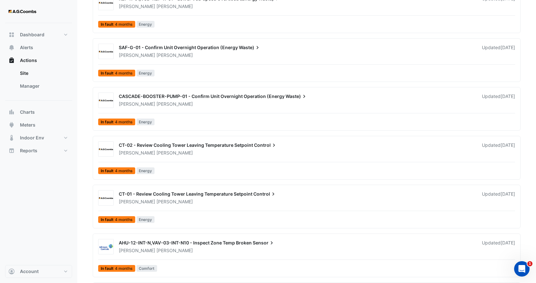
click at [179, 102] on div "Brendan Sadler" at bounding box center [296, 104] width 357 height 6
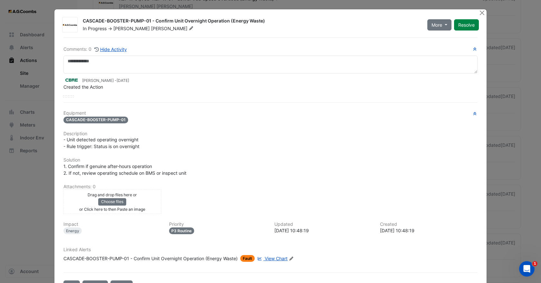
click at [277, 258] on span "View Chart" at bounding box center [276, 258] width 23 height 5
click at [129, 202] on div "Drag and drop files here or Choose files or Click here to then Paste an image" at bounding box center [112, 201] width 95 height 21
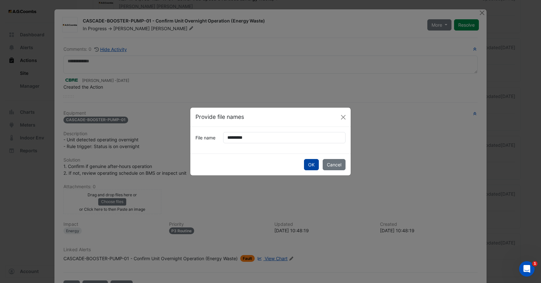
click at [311, 164] on button "OK" at bounding box center [311, 164] width 15 height 11
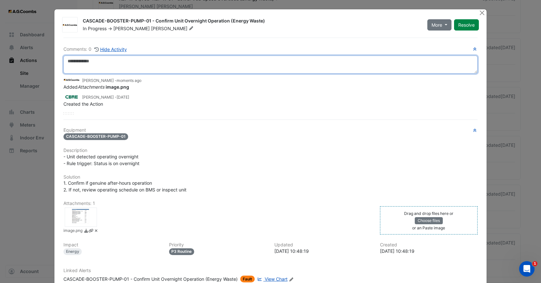
click at [106, 65] on textarea at bounding box center [270, 65] width 414 height 18
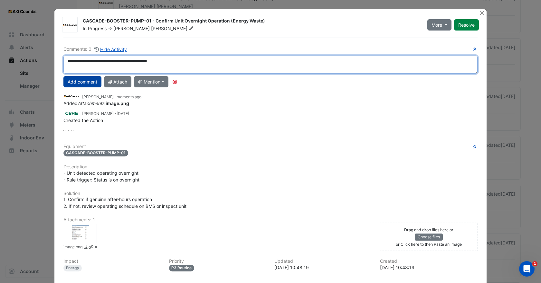
type textarea "**********"
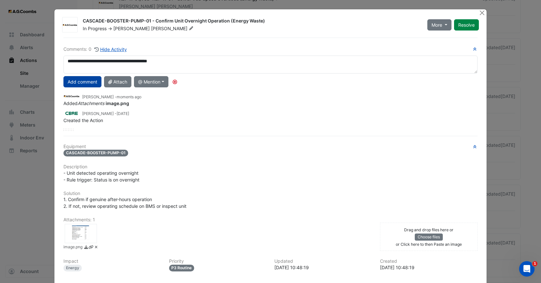
click at [86, 81] on button "Add comment" at bounding box center [82, 81] width 38 height 11
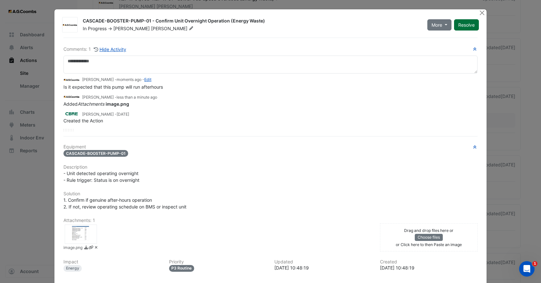
click at [459, 24] on button "Resolve" at bounding box center [466, 24] width 25 height 11
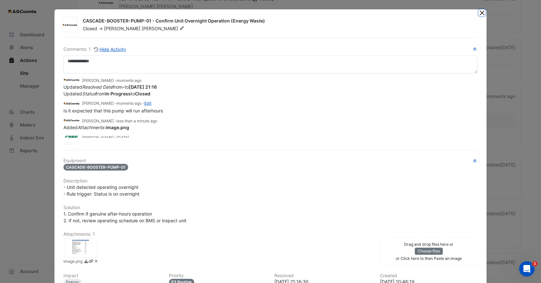
click at [479, 13] on button "Close" at bounding box center [481, 12] width 7 height 7
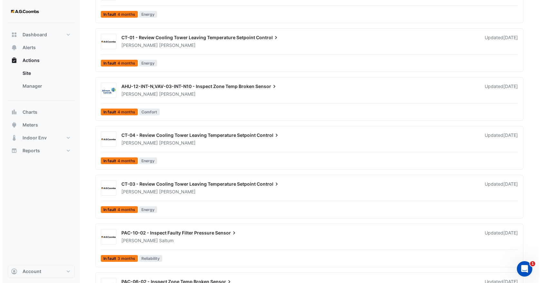
scroll to position [2188, 0]
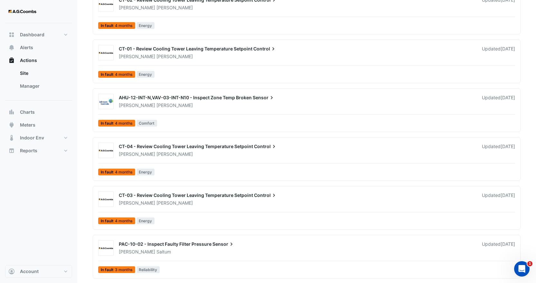
click at [162, 148] on span "CT-04 - Review Cooling Tower Leaving Temperature Setpoint" at bounding box center [186, 146] width 134 height 5
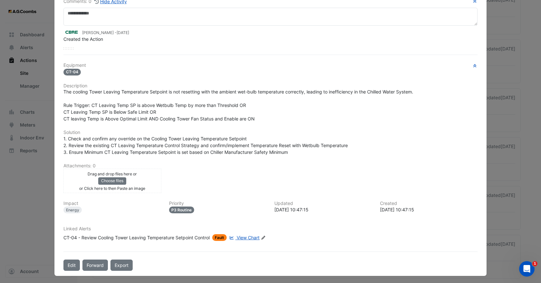
scroll to position [50, 0]
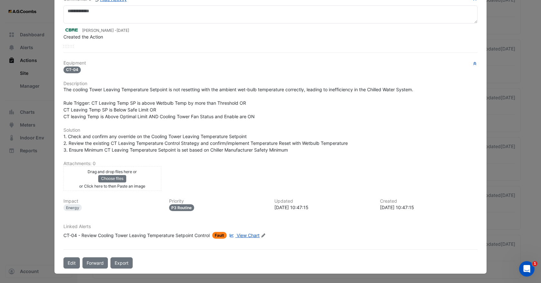
click at [247, 236] on span "View Chart" at bounding box center [248, 235] width 23 height 5
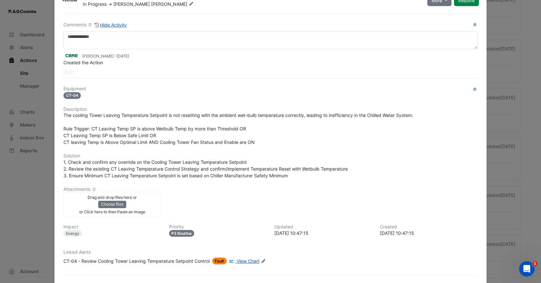
scroll to position [0, 0]
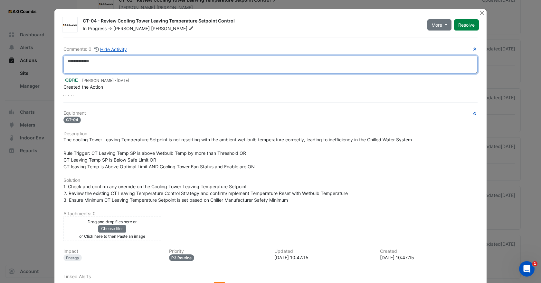
click at [96, 62] on textarea at bounding box center [270, 65] width 414 height 18
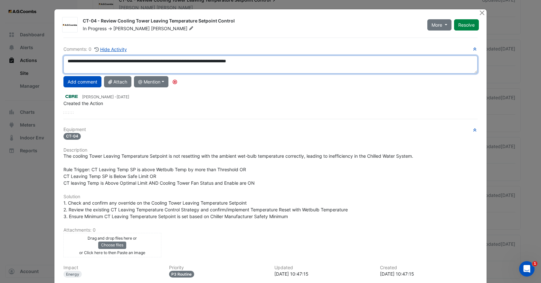
drag, startPoint x: 281, startPoint y: 61, endPoint x: 39, endPoint y: 64, distance: 242.0
click at [40, 64] on ngb-modal-window "CT-04 - Review Cooling Tower Leaving Temperature Setpoint Control In Progress -…" at bounding box center [270, 141] width 541 height 283
type textarea "**********"
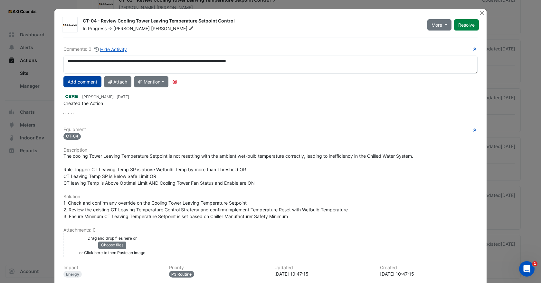
click at [94, 80] on button "Add comment" at bounding box center [82, 81] width 38 height 11
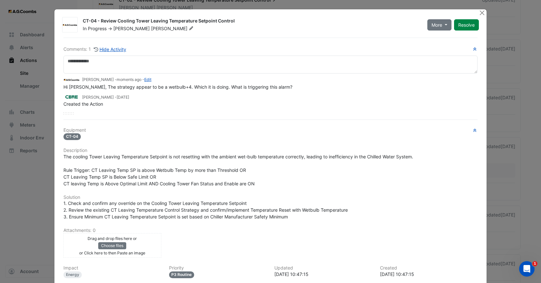
click at [127, 27] on span "Brendan" at bounding box center [131, 28] width 36 height 5
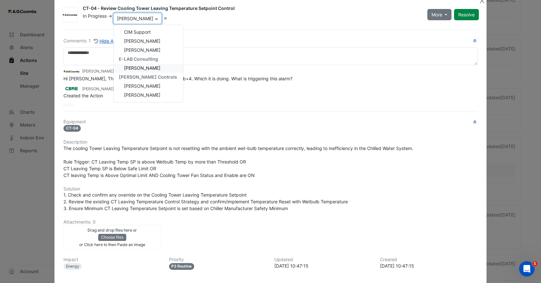
scroll to position [6, 0]
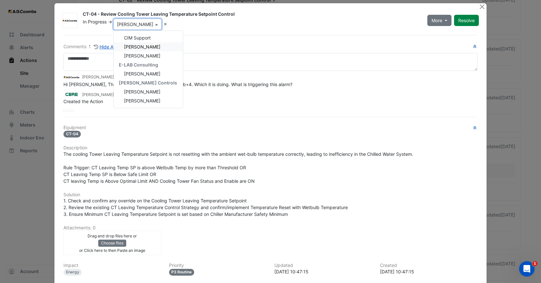
click at [136, 47] on span "Conor Deane" at bounding box center [142, 46] width 36 height 5
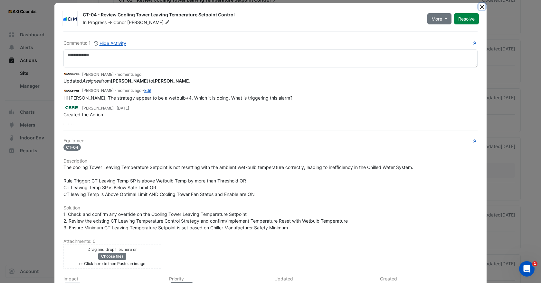
click at [481, 7] on button "Close" at bounding box center [481, 6] width 7 height 7
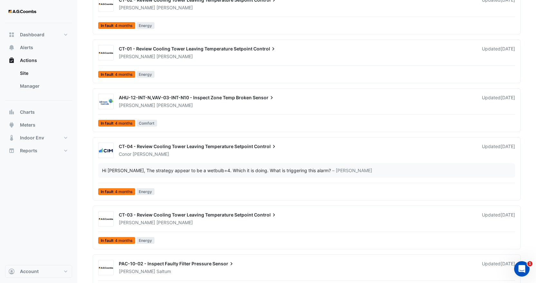
click at [216, 216] on span "CT-03 - Review Cooling Tower Leaving Temperature Setpoint" at bounding box center [186, 214] width 134 height 5
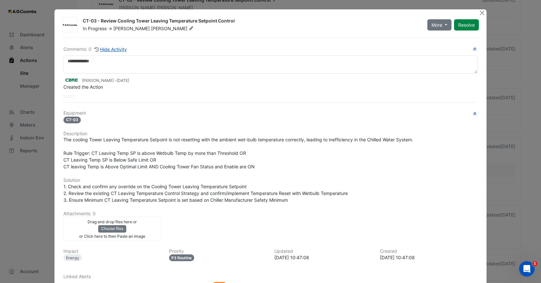
scroll to position [50, 0]
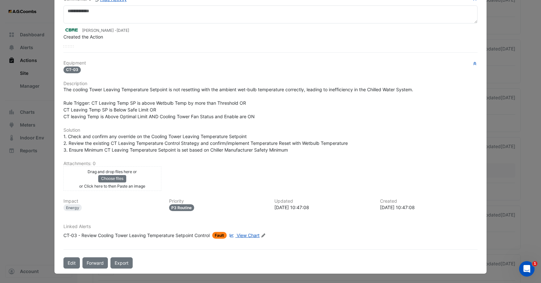
click at [249, 237] on span "View Chart" at bounding box center [248, 235] width 23 height 5
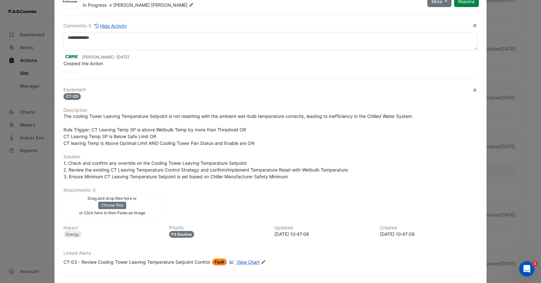
scroll to position [0, 0]
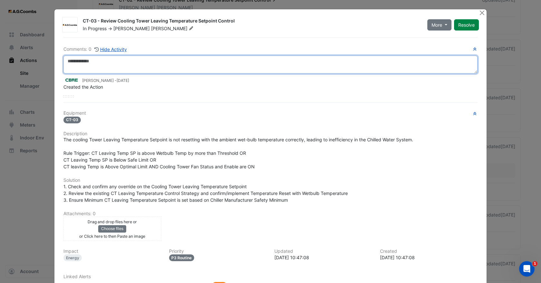
click at [110, 64] on textarea at bounding box center [270, 65] width 414 height 18
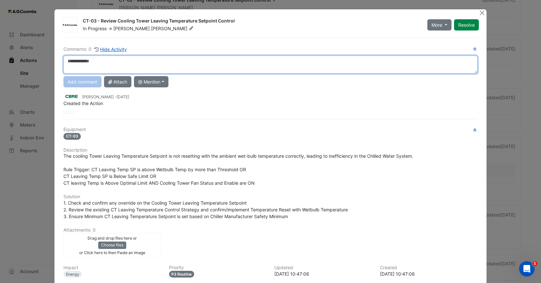
paste textarea "**********"
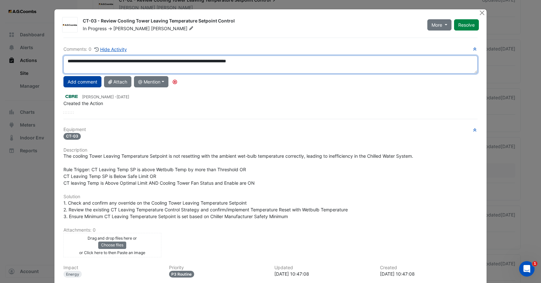
type textarea "**********"
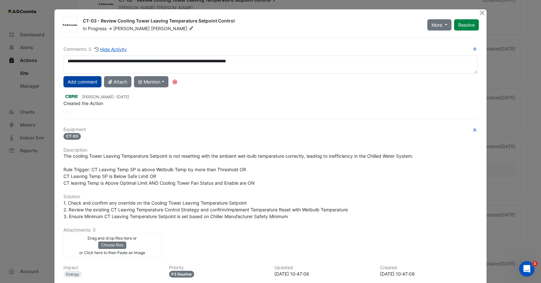
click at [82, 83] on button "Add comment" at bounding box center [82, 81] width 38 height 11
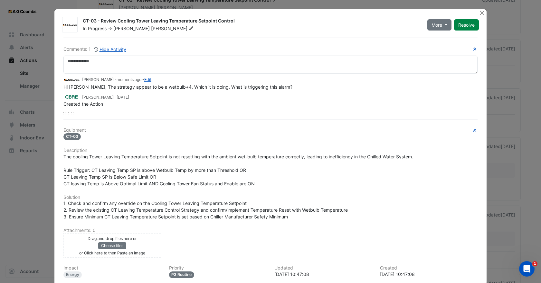
click at [126, 27] on span "Brendan" at bounding box center [131, 28] width 36 height 5
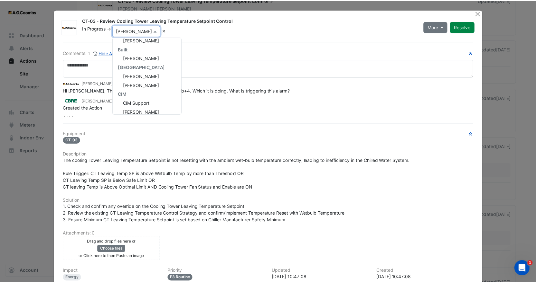
scroll to position [126, 0]
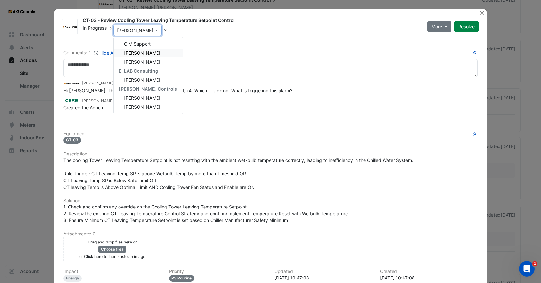
click at [137, 52] on span "Conor Deane" at bounding box center [142, 52] width 36 height 5
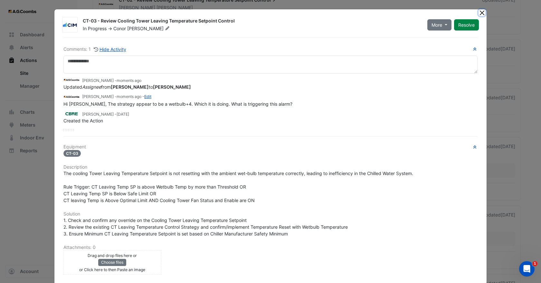
click at [478, 12] on button "Close" at bounding box center [481, 12] width 7 height 7
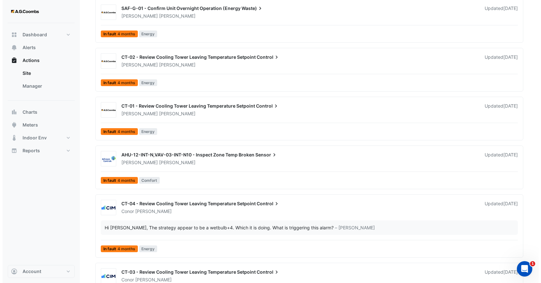
scroll to position [2124, 0]
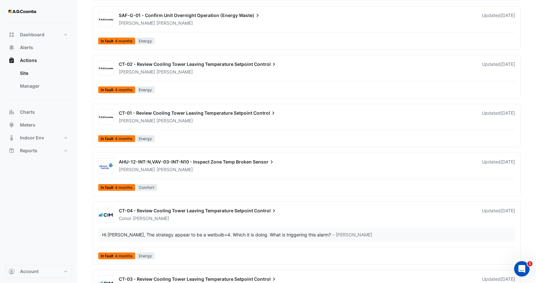
click at [159, 120] on div "Brendan Sadler" at bounding box center [296, 121] width 357 height 6
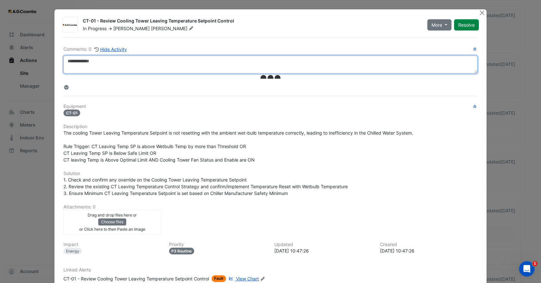
click at [113, 65] on textarea at bounding box center [270, 65] width 414 height 18
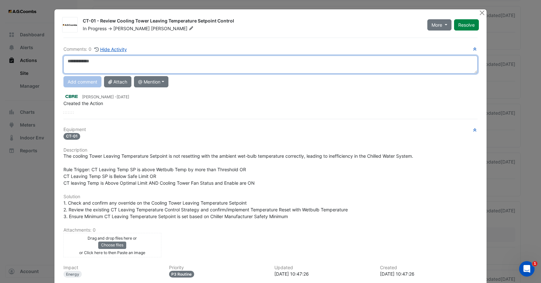
paste textarea "**********"
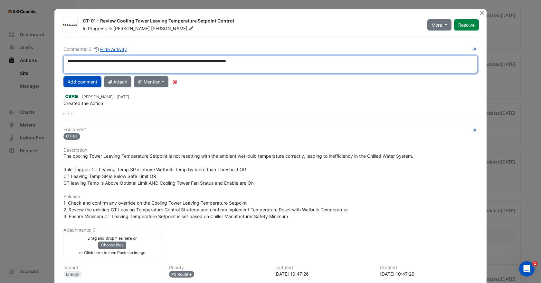
type textarea "**********"
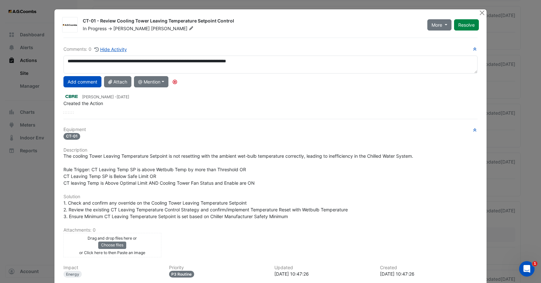
click at [127, 28] on span "Brendan" at bounding box center [131, 28] width 36 height 5
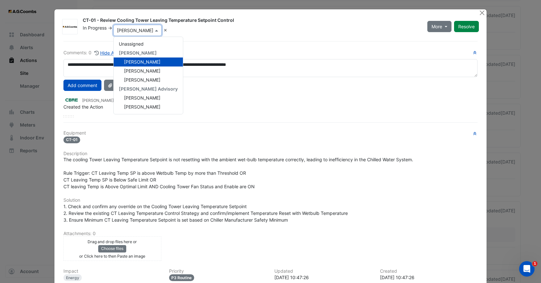
click at [239, 100] on div "Andrew Wright - 1 month and 21 days ago" at bounding box center [270, 99] width 414 height 7
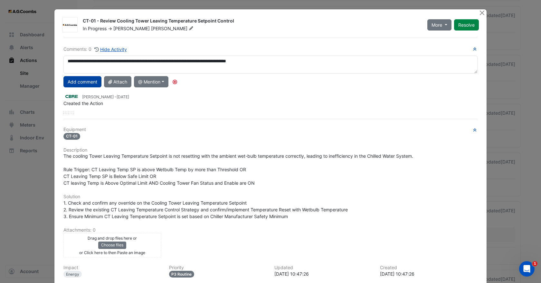
click at [83, 85] on button "Add comment" at bounding box center [82, 81] width 38 height 11
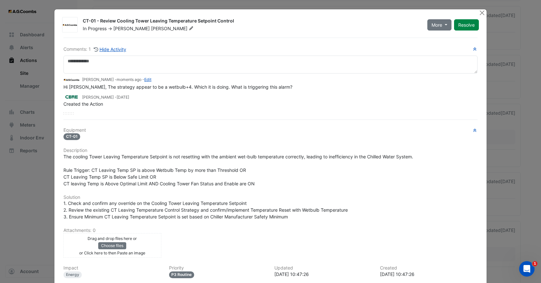
click at [151, 28] on span "Sadler" at bounding box center [173, 28] width 44 height 6
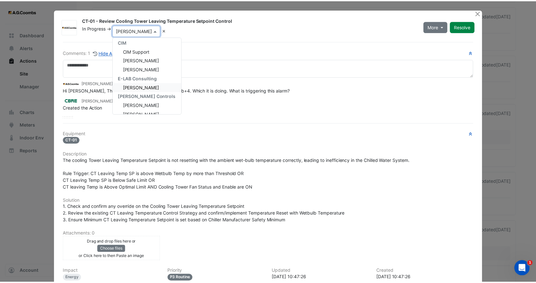
scroll to position [126, 0]
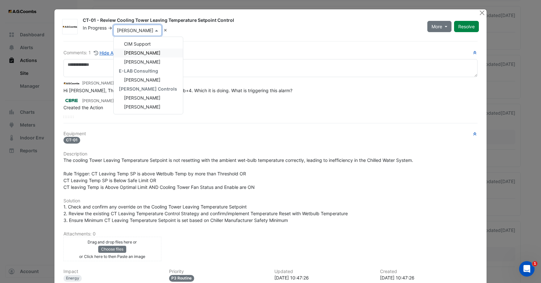
click at [136, 52] on span "Conor Deane" at bounding box center [142, 52] width 36 height 5
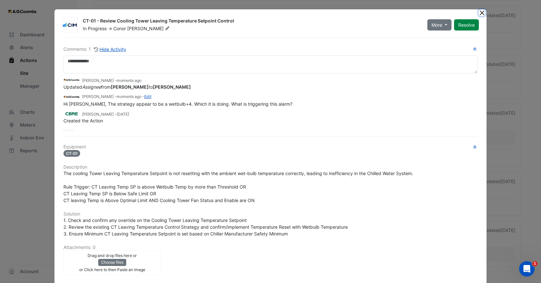
click at [481, 14] on button "Close" at bounding box center [481, 12] width 7 height 7
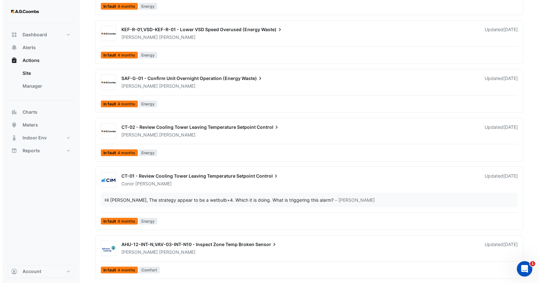
scroll to position [2059, 0]
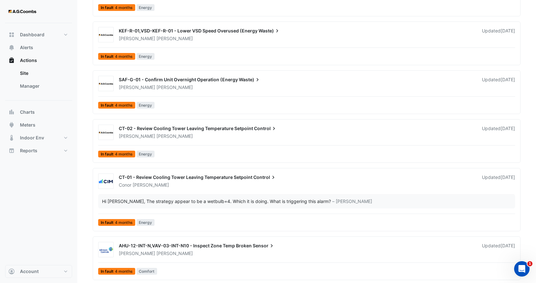
click at [171, 135] on div "Brendan Sadler" at bounding box center [296, 136] width 357 height 6
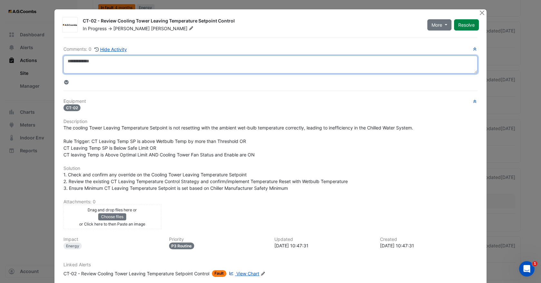
click at [113, 65] on textarea at bounding box center [270, 65] width 414 height 18
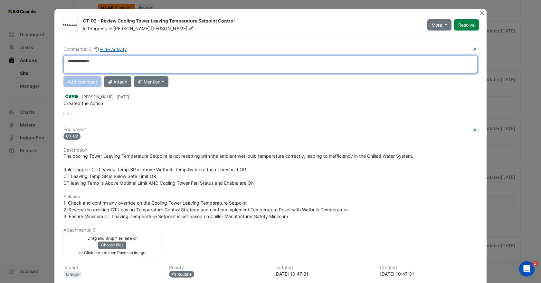
paste textarea "**********"
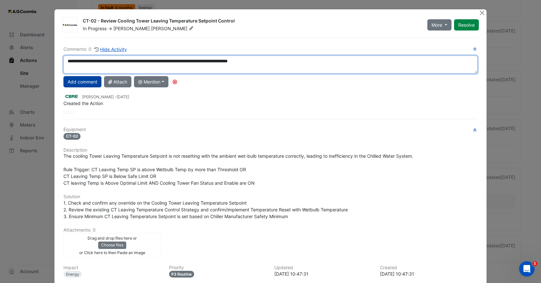
type textarea "**********"
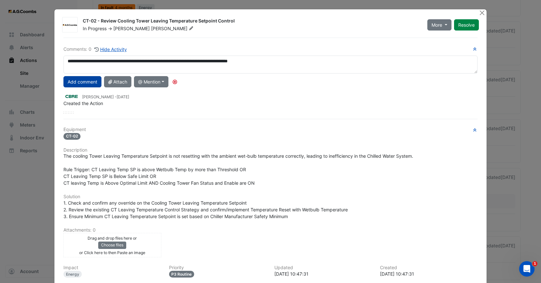
click at [74, 82] on button "Add comment" at bounding box center [82, 81] width 38 height 11
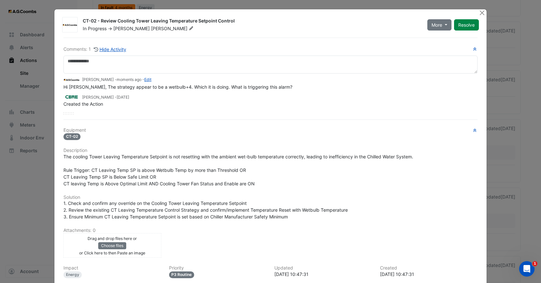
click at [122, 30] on span "Brendan" at bounding box center [131, 28] width 36 height 5
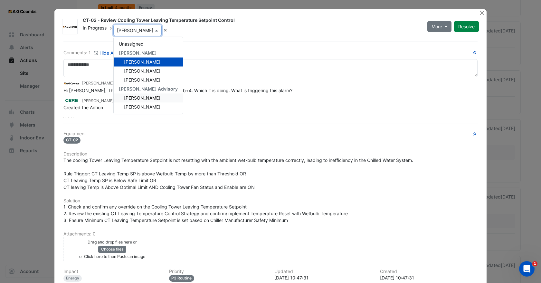
scroll to position [126, 0]
click at [137, 54] on span "Conor Deane" at bounding box center [142, 52] width 36 height 5
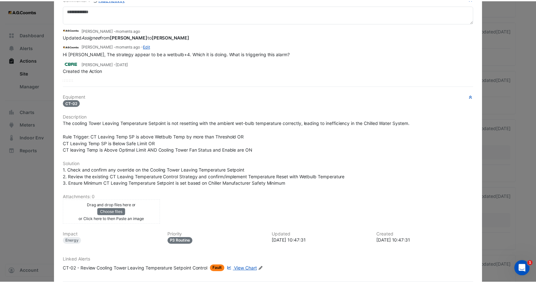
scroll to position [0, 0]
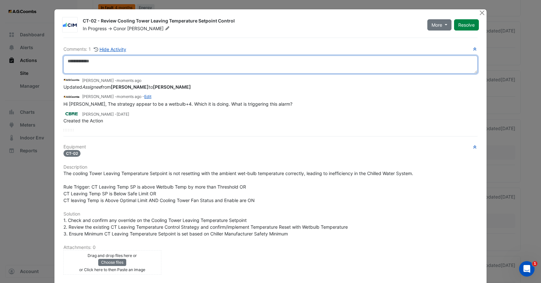
click at [118, 69] on textarea at bounding box center [270, 65] width 414 height 18
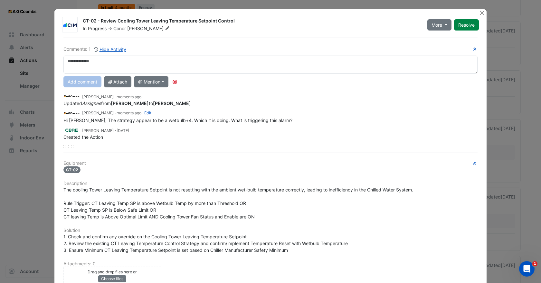
click at [187, 142] on div "Brendan Sadler - moments ago Updated Assignee from Brendan Sadler to Conor Dean…" at bounding box center [270, 119] width 414 height 58
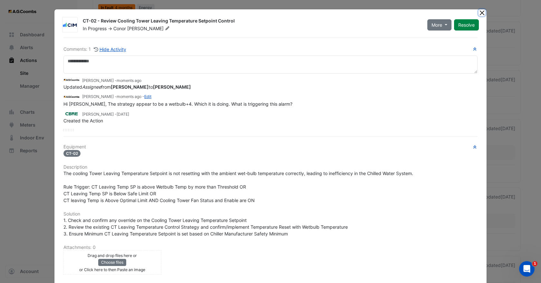
click at [482, 11] on button "Close" at bounding box center [481, 12] width 7 height 7
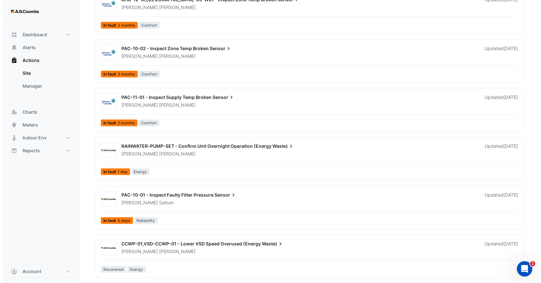
scroll to position [2598, 0]
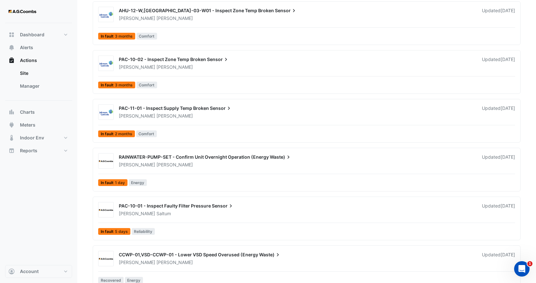
click at [191, 165] on div "Brendan Sadler" at bounding box center [296, 165] width 357 height 6
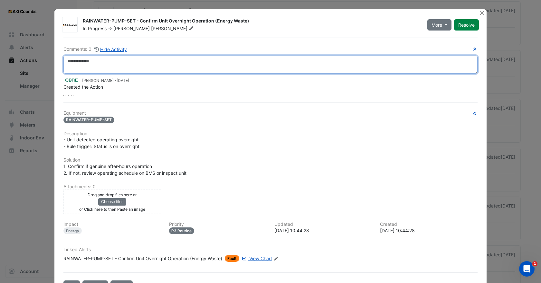
click at [117, 62] on textarea at bounding box center [270, 65] width 414 height 18
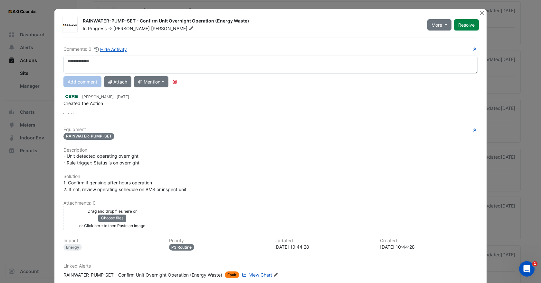
click at [258, 275] on span "View Chart" at bounding box center [260, 275] width 23 height 5
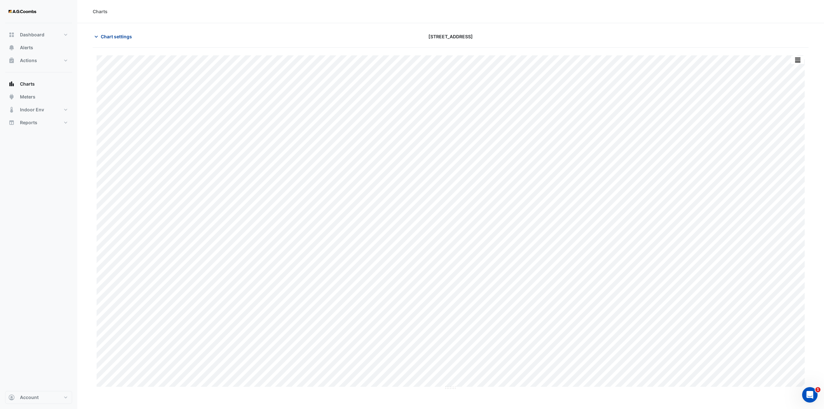
click at [122, 37] on span "Chart settings" at bounding box center [116, 36] width 31 height 7
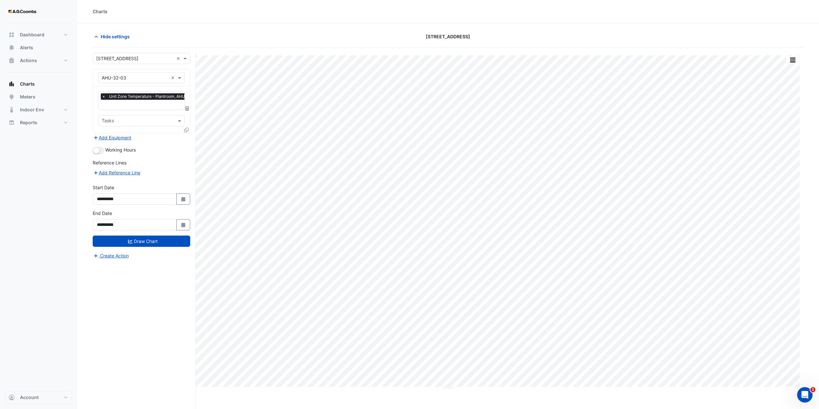
drag, startPoint x: 162, startPoint y: 28, endPoint x: 153, endPoint y: 29, distance: 9.4
click at [163, 28] on section "Hide settings 570 Bourke Street Print Save as JPEG Save as PNG Pivot Data Table…" at bounding box center [448, 228] width 742 height 410
